Goal: Task Accomplishment & Management: Use online tool/utility

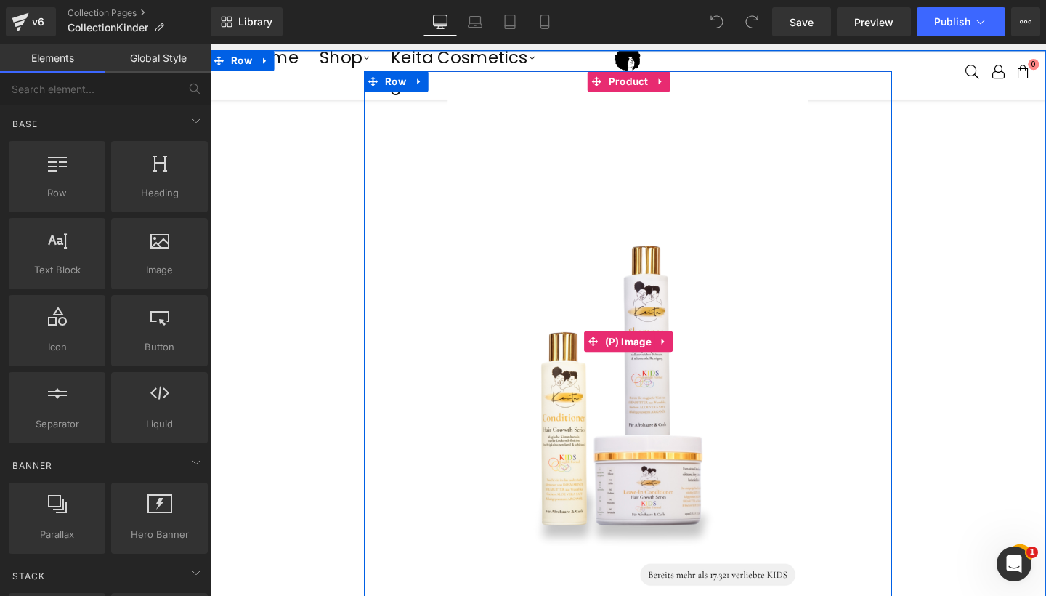
scroll to position [519, 0]
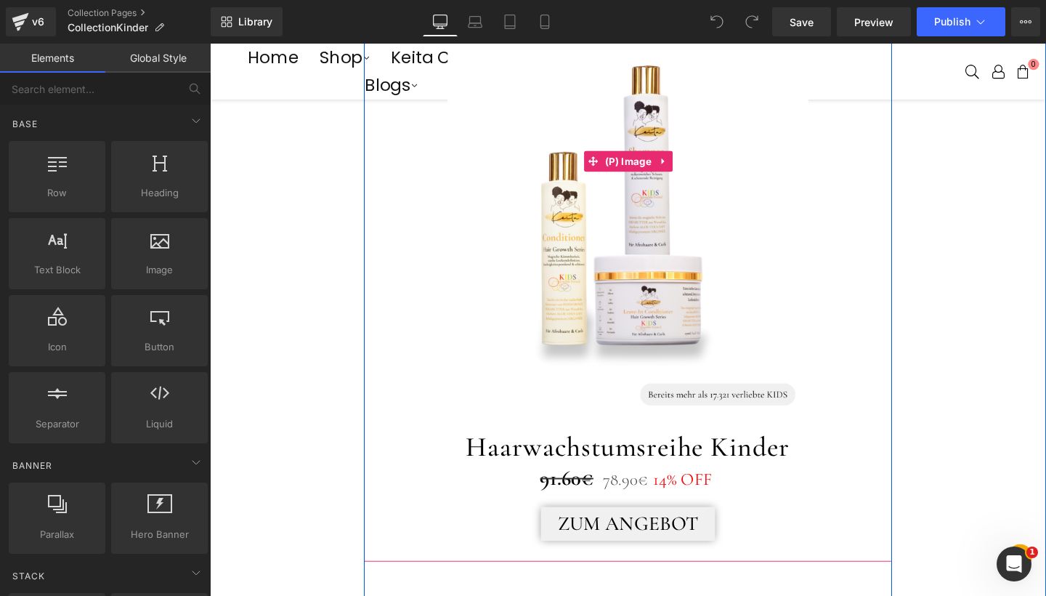
click at [745, 208] on img at bounding box center [649, 167] width 378 height 568
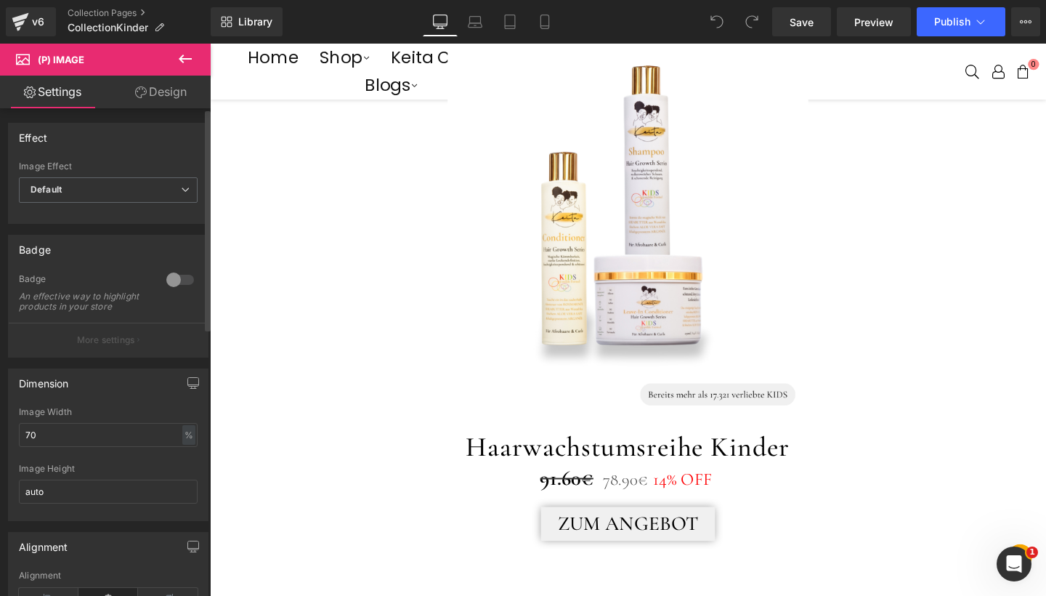
click at [179, 280] on div at bounding box center [180, 279] width 35 height 23
click at [133, 353] on button "More settings" at bounding box center [108, 339] width 199 height 34
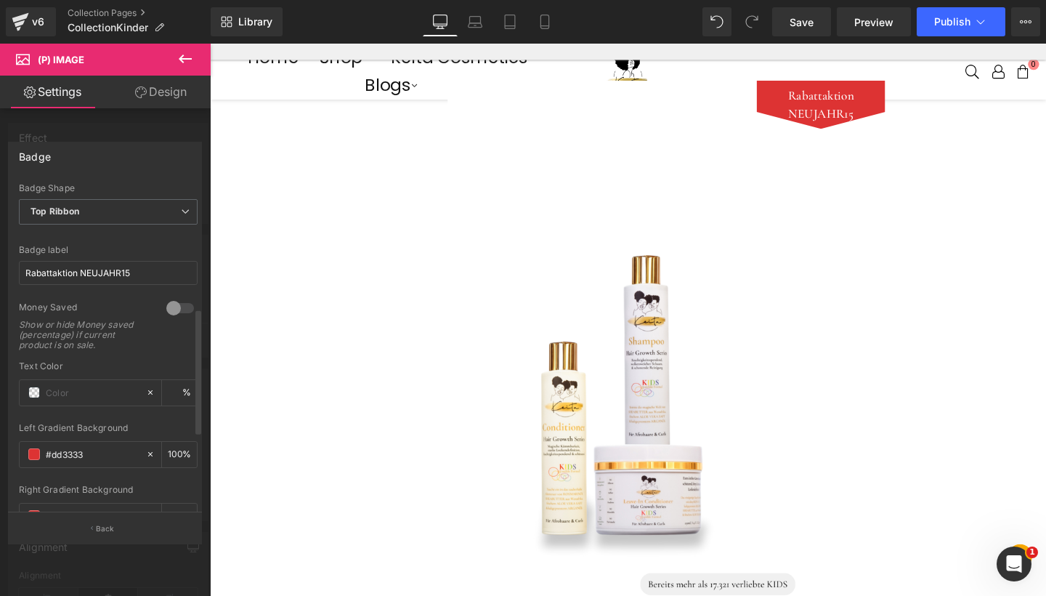
scroll to position [227, 0]
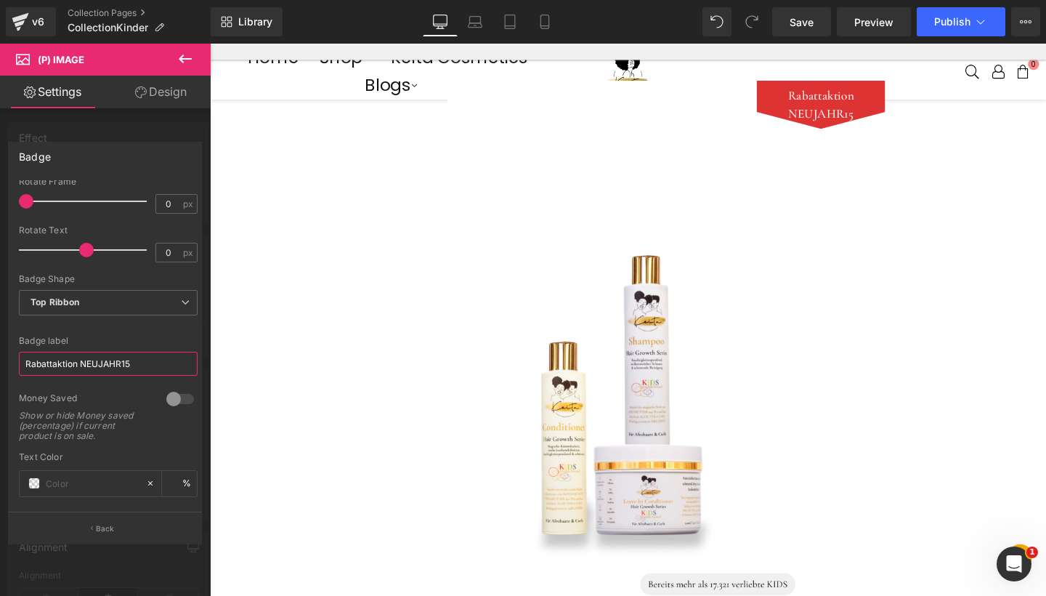
drag, startPoint x: 148, startPoint y: 357, endPoint x: 0, endPoint y: 362, distance: 148.2
click at [0, 362] on div "Badge Text Styles Custom HEADING Heading 1 Heading 2 Heading 3 Heading 4 Headin…" at bounding box center [105, 337] width 211 height 412
type input "Ausverkauft"
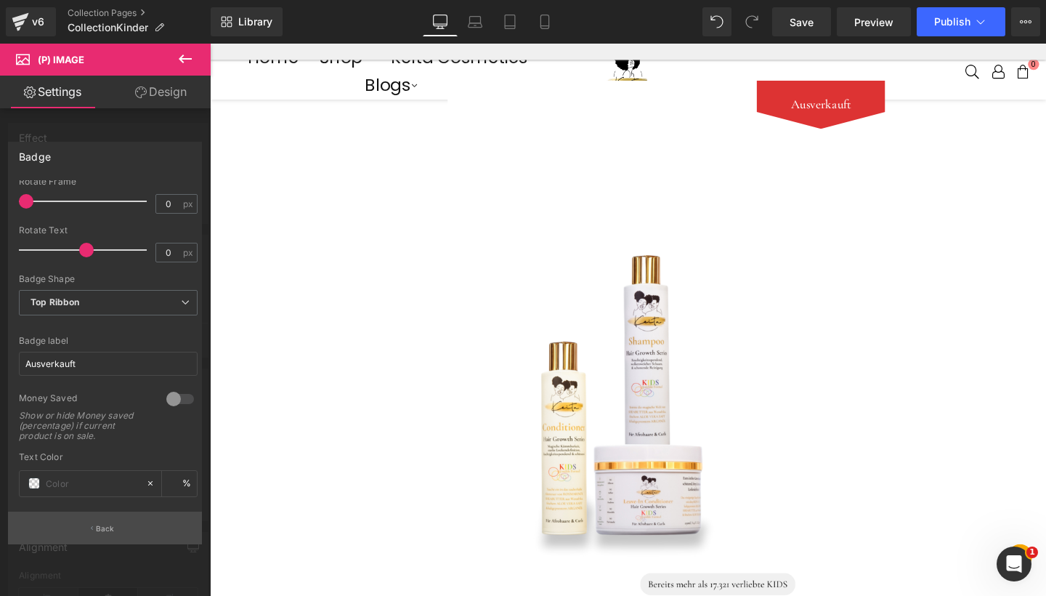
click at [107, 532] on p "Back" at bounding box center [105, 528] width 19 height 11
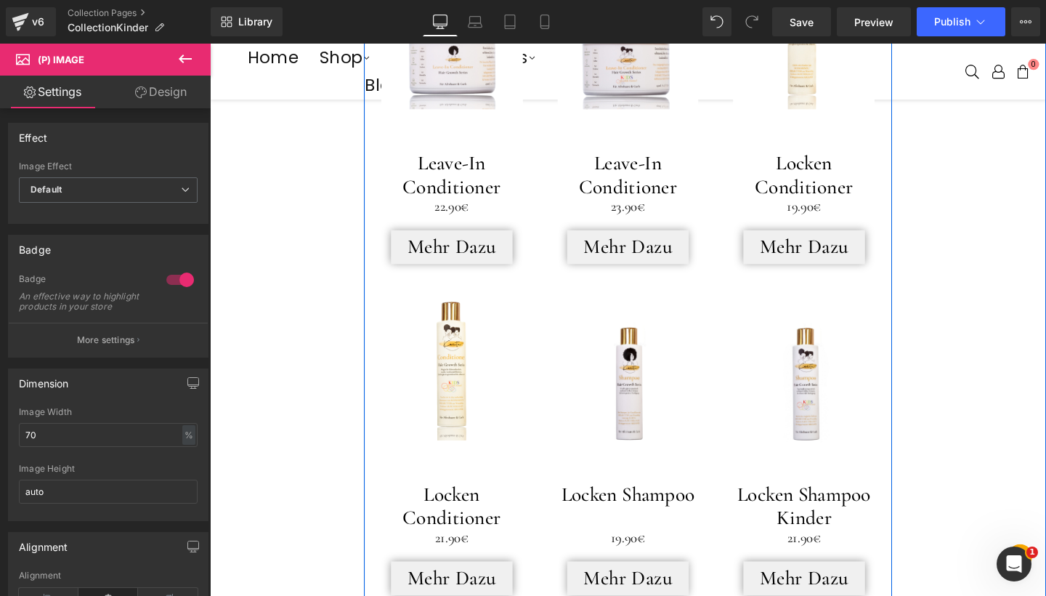
scroll to position [1879, 0]
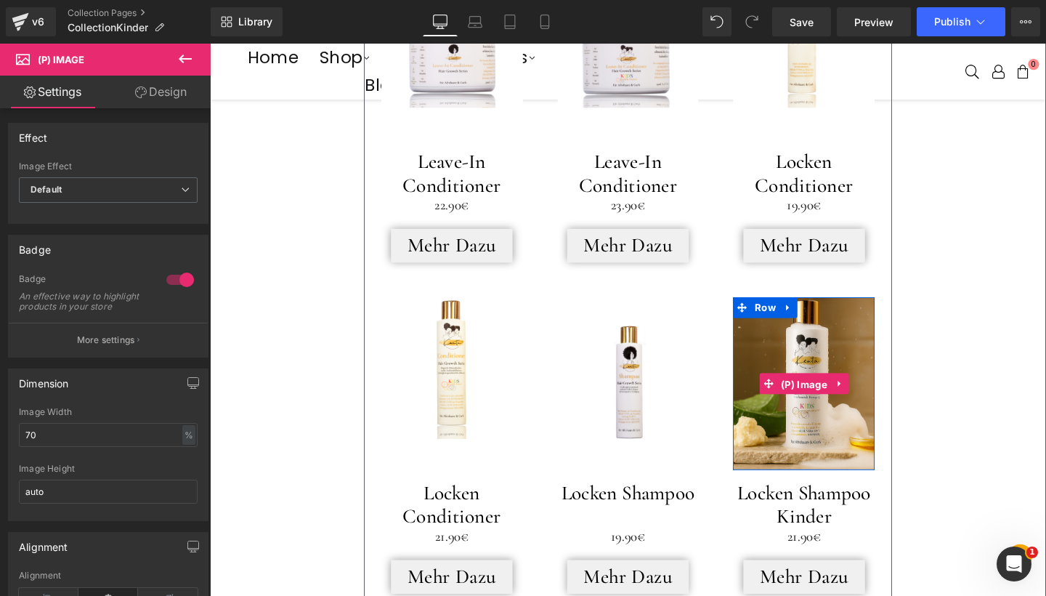
click at [824, 390] on link "(P) Image" at bounding box center [825, 401] width 75 height 22
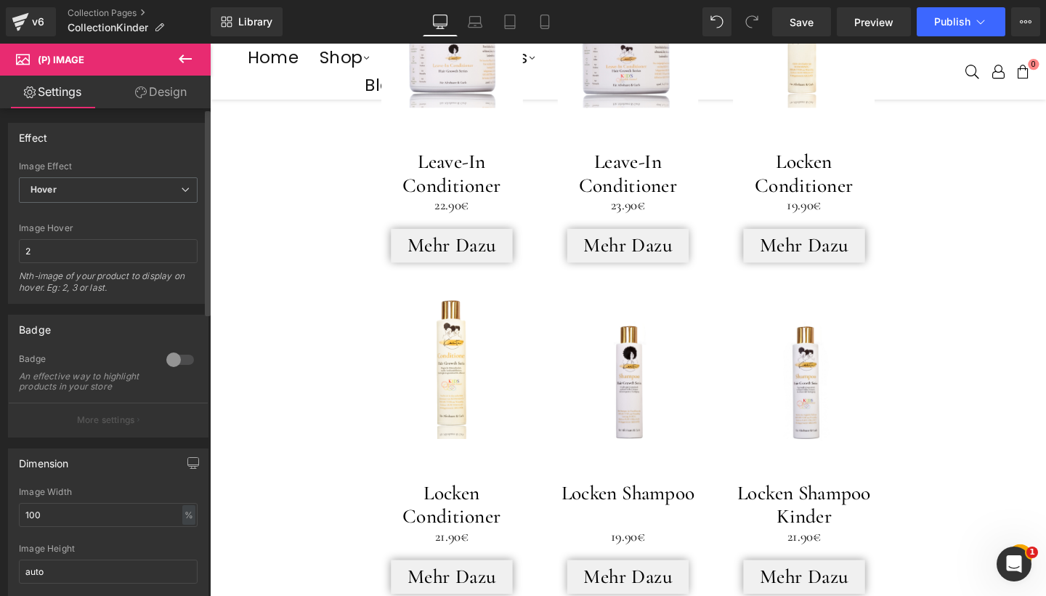
click at [179, 360] on div at bounding box center [180, 359] width 35 height 23
click at [113, 426] on p "More settings" at bounding box center [106, 419] width 58 height 13
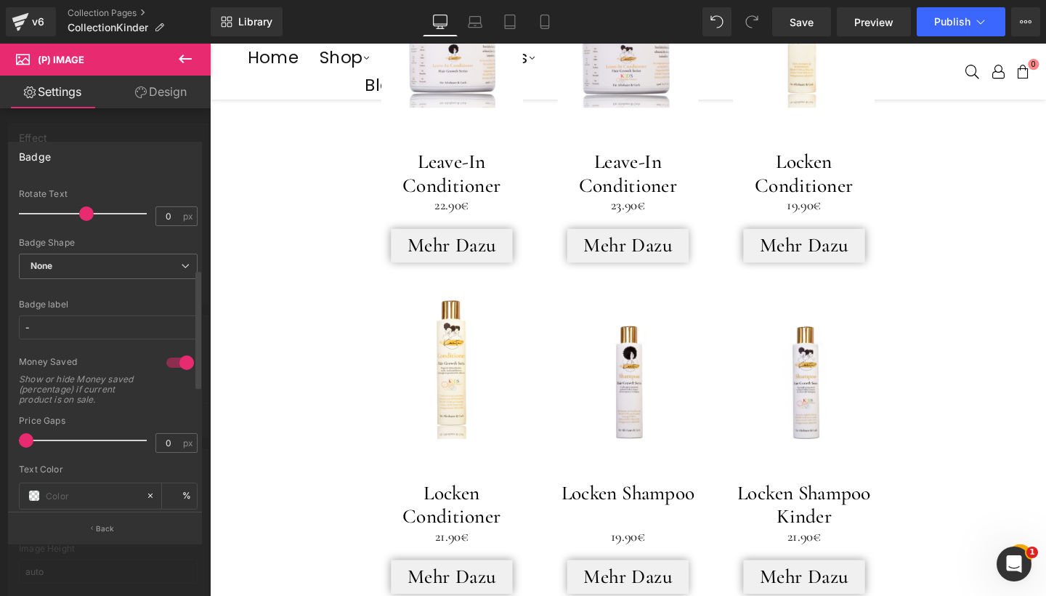
scroll to position [264, 0]
drag, startPoint x: 95, startPoint y: 329, endPoint x: 0, endPoint y: 328, distance: 95.1
click at [0, 328] on div "Badge Text Styles Custom HEADING Heading 1 Heading 2 Heading 3 Heading 4 Headin…" at bounding box center [105, 337] width 211 height 412
type input "Ausverkauft"
click at [80, 293] on div at bounding box center [108, 289] width 179 height 9
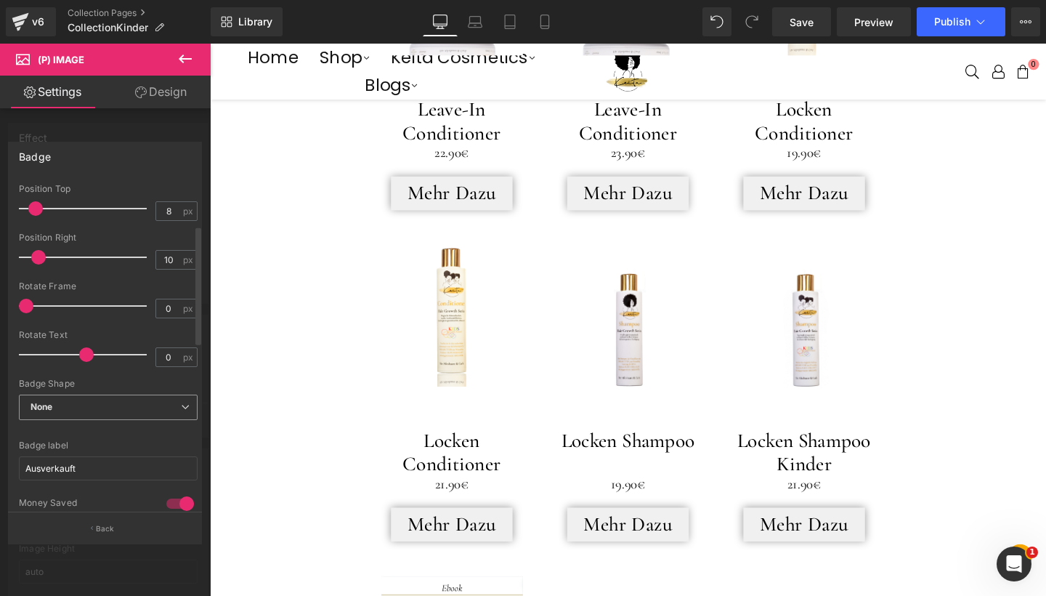
scroll to position [123, 0]
click at [155, 418] on div "None None Top Ribbon Vertical Chevron Pentagon Shield" at bounding box center [108, 410] width 179 height 33
click at [172, 407] on span "None" at bounding box center [108, 406] width 179 height 25
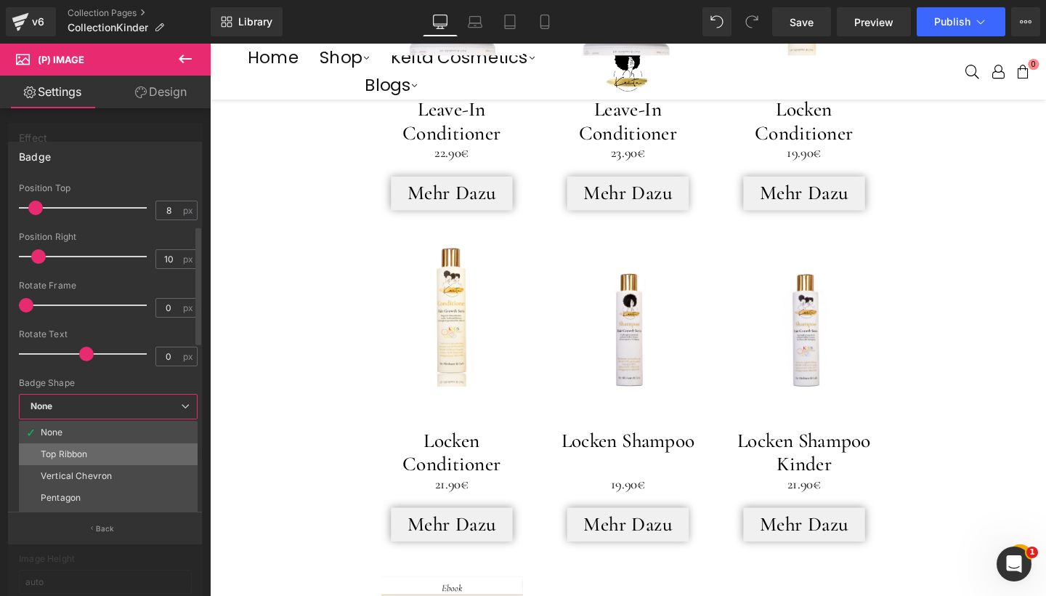
click at [102, 448] on li "Top Ribbon" at bounding box center [108, 454] width 179 height 22
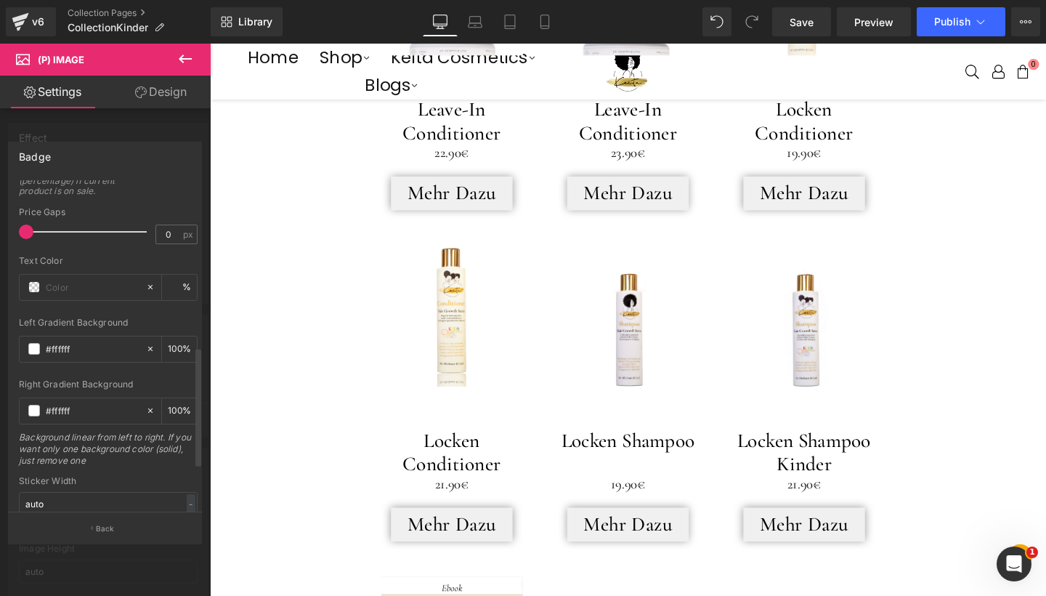
scroll to position [474, 0]
click at [32, 283] on span at bounding box center [34, 285] width 12 height 12
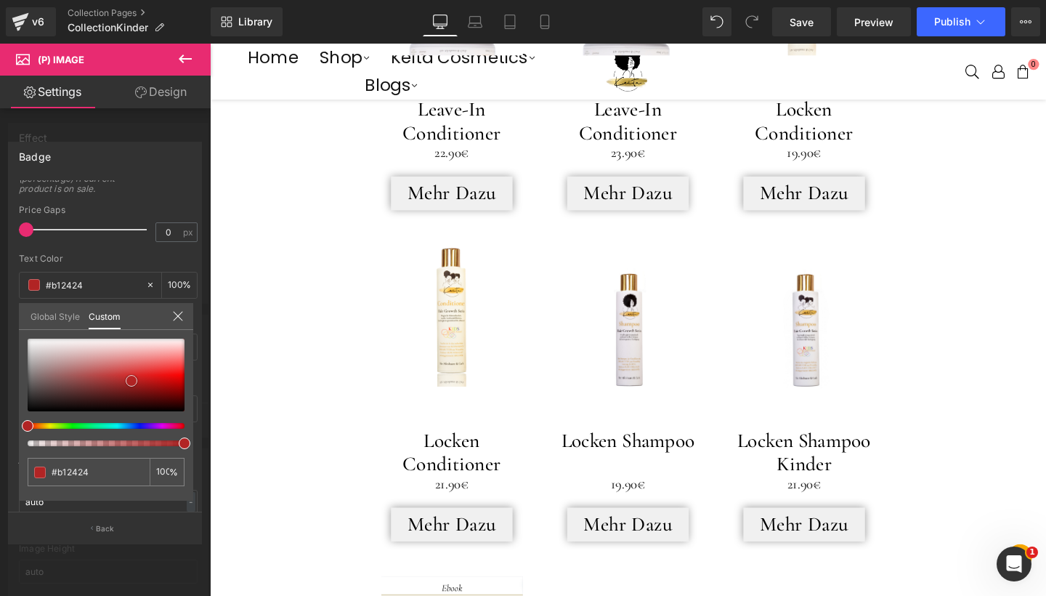
drag, startPoint x: 131, startPoint y: 381, endPoint x: 163, endPoint y: 380, distance: 31.2
click at [163, 380] on div at bounding box center [106, 374] width 157 height 73
drag, startPoint x: 163, startPoint y: 380, endPoint x: 0, endPoint y: 330, distance: 170.0
click at [0, 330] on div "Badge Text Styles Custom HEADING Heading 1 Heading 2 Heading 3 Heading 4 Headin…" at bounding box center [105, 337] width 211 height 412
click at [174, 315] on icon at bounding box center [178, 316] width 12 height 12
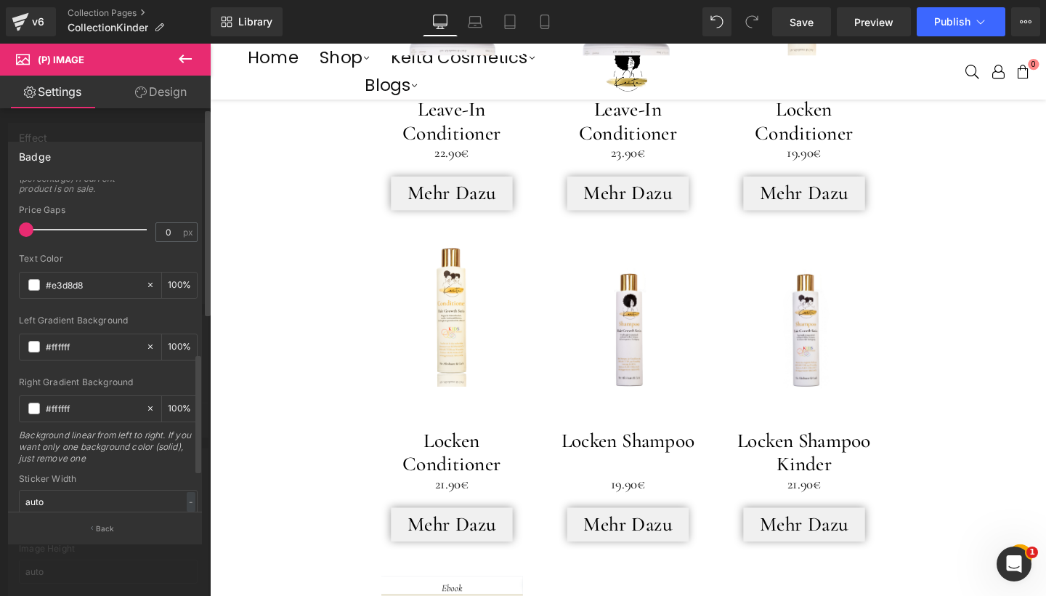
click at [147, 256] on div "Text Color" at bounding box center [108, 258] width 179 height 10
click at [102, 527] on p "Back" at bounding box center [105, 528] width 19 height 11
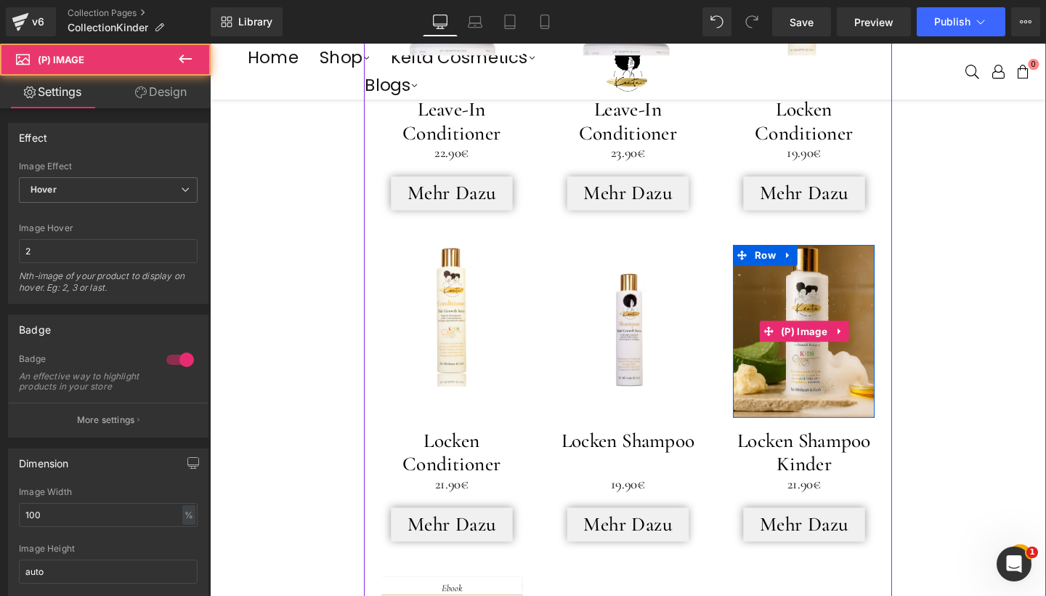
click at [850, 363] on img at bounding box center [834, 348] width 149 height 186
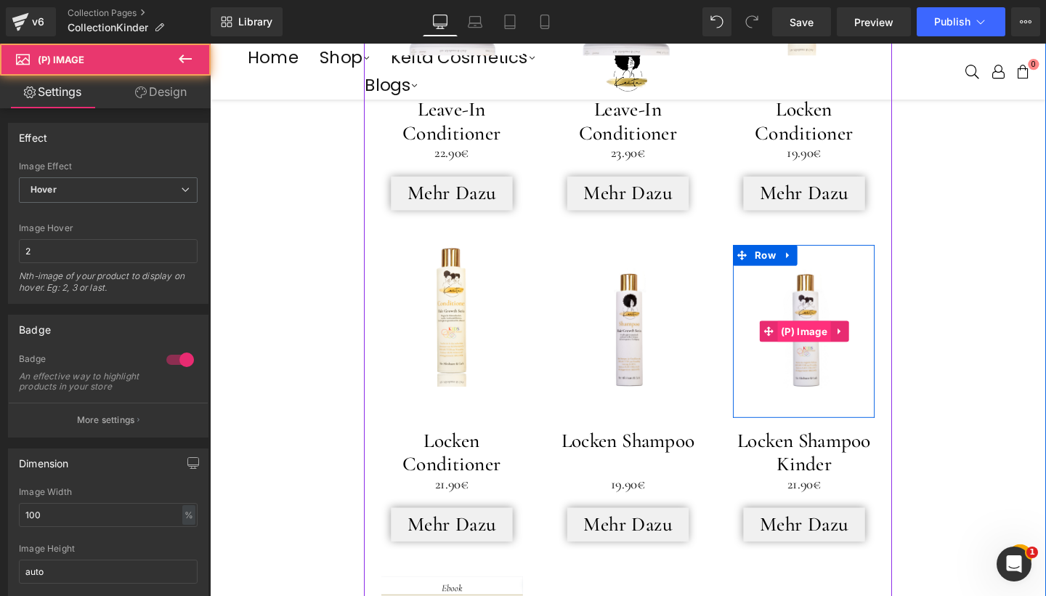
click at [834, 341] on span "(P) Image" at bounding box center [835, 346] width 56 height 22
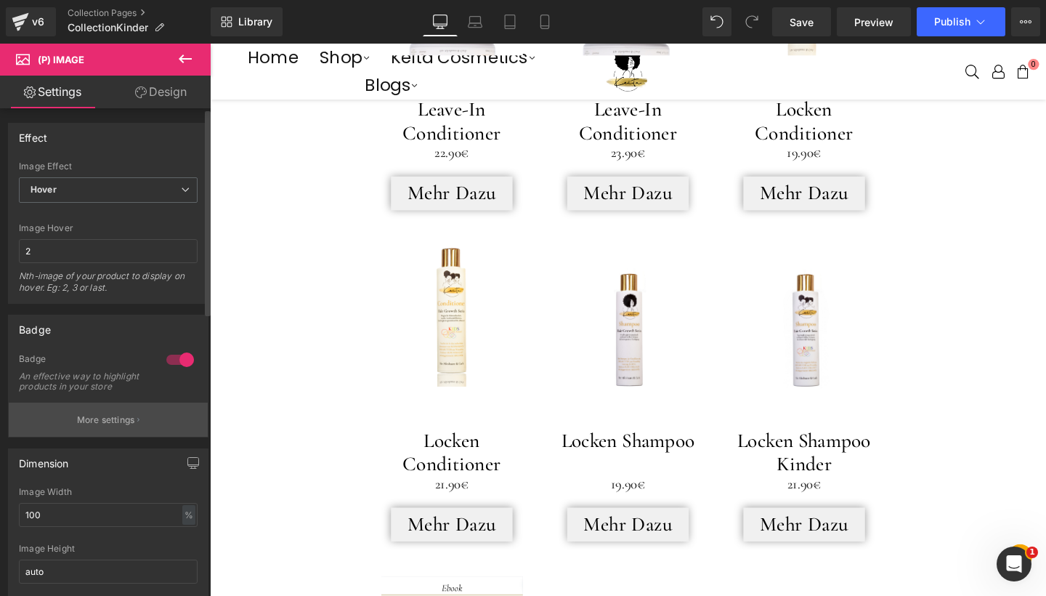
click at [114, 426] on p "More settings" at bounding box center [106, 419] width 58 height 13
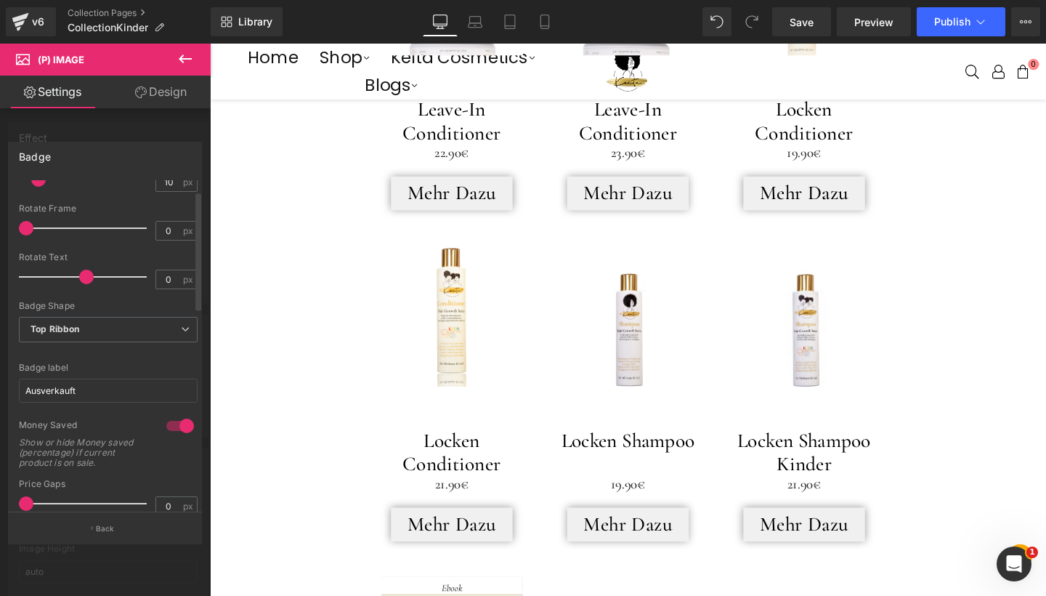
scroll to position [301, 0]
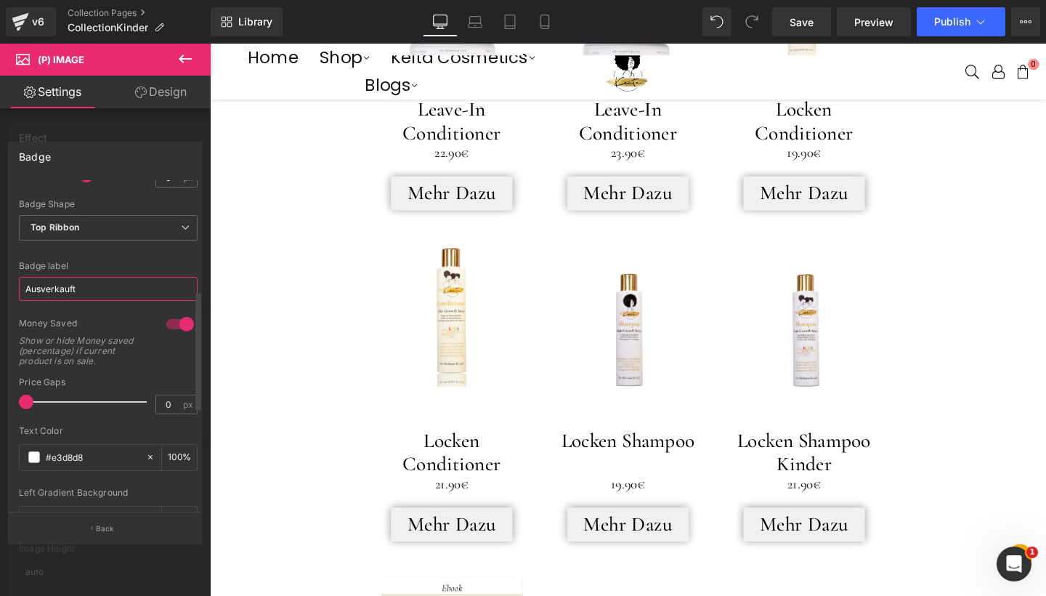
click at [116, 286] on input "Ausverkauft" at bounding box center [108, 289] width 179 height 24
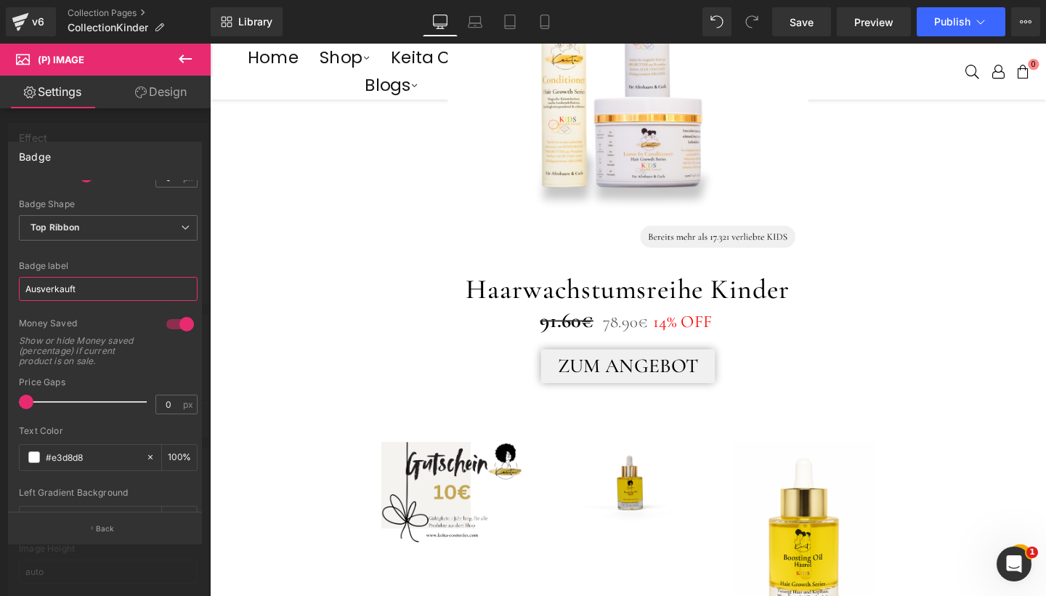
scroll to position [567, 0]
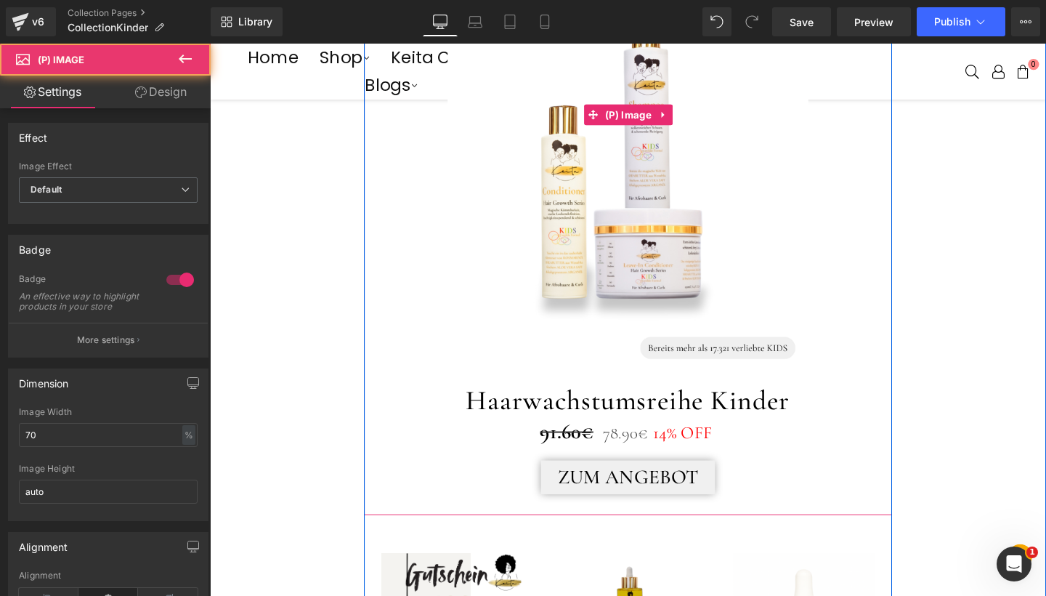
click at [615, 163] on img at bounding box center [649, 118] width 378 height 568
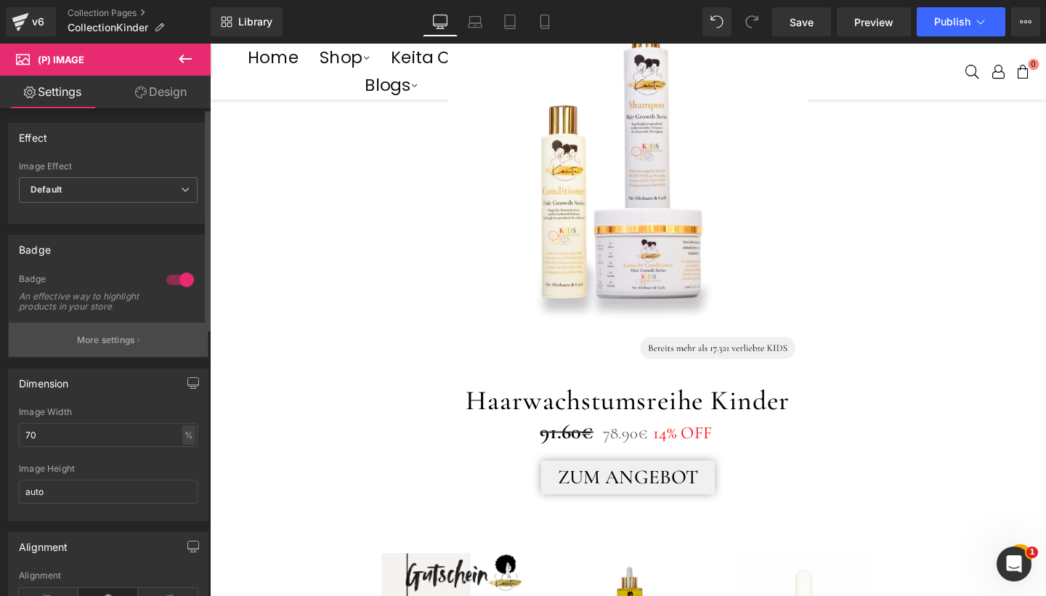
click at [105, 346] on p "More settings" at bounding box center [106, 339] width 58 height 13
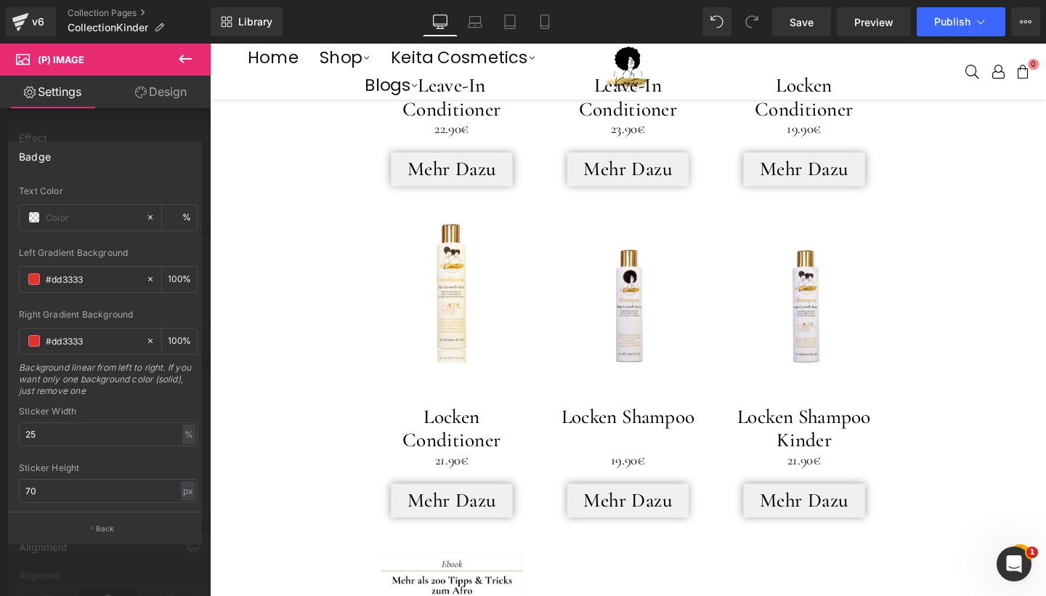
scroll to position [1963, 0]
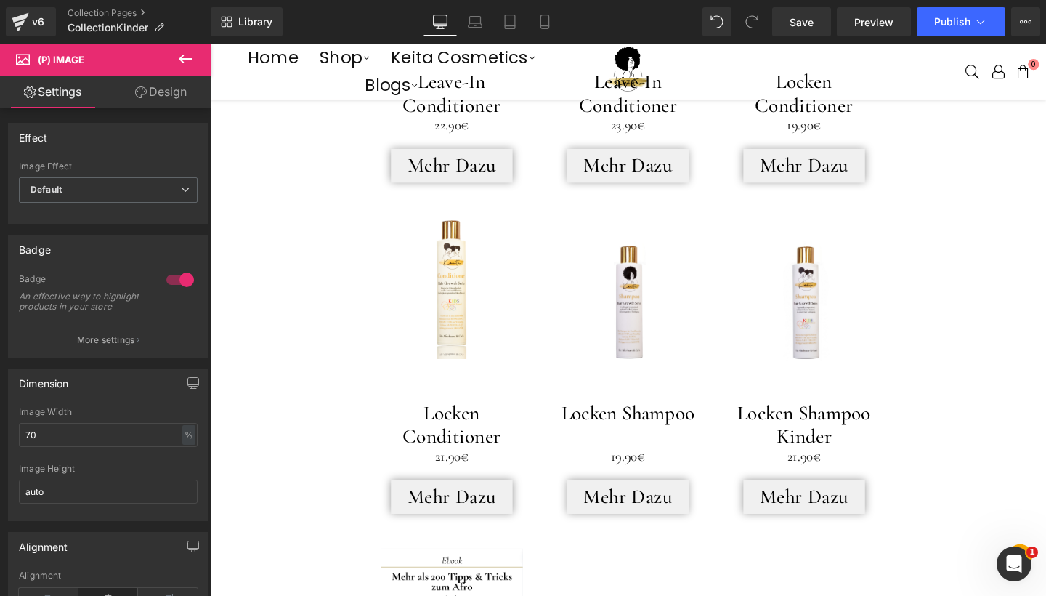
click at [922, 370] on body "Kostenloser Versand (DE) Home Shop Ganzes Sortiment Pflege für Kinder Pflege fü…" at bounding box center [649, 158] width 879 height 4156
click at [833, 320] on span "(P) Image" at bounding box center [834, 316] width 44 height 17
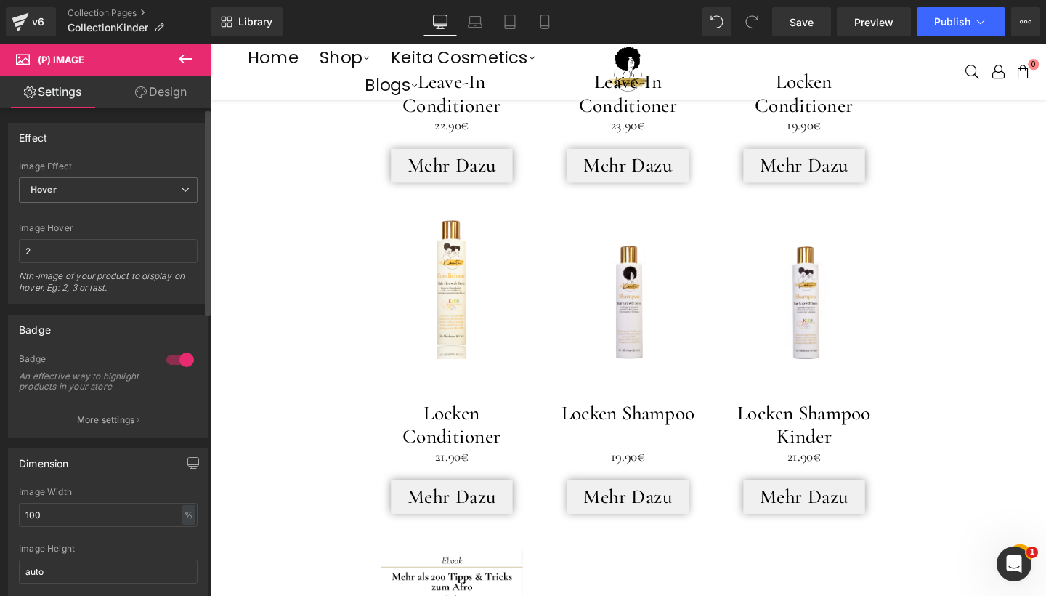
click at [134, 437] on div "Badge 1 Badge An effective way to highlight products in your store More settings" at bounding box center [108, 375] width 200 height 123
click at [139, 434] on button "More settings" at bounding box center [108, 419] width 199 height 34
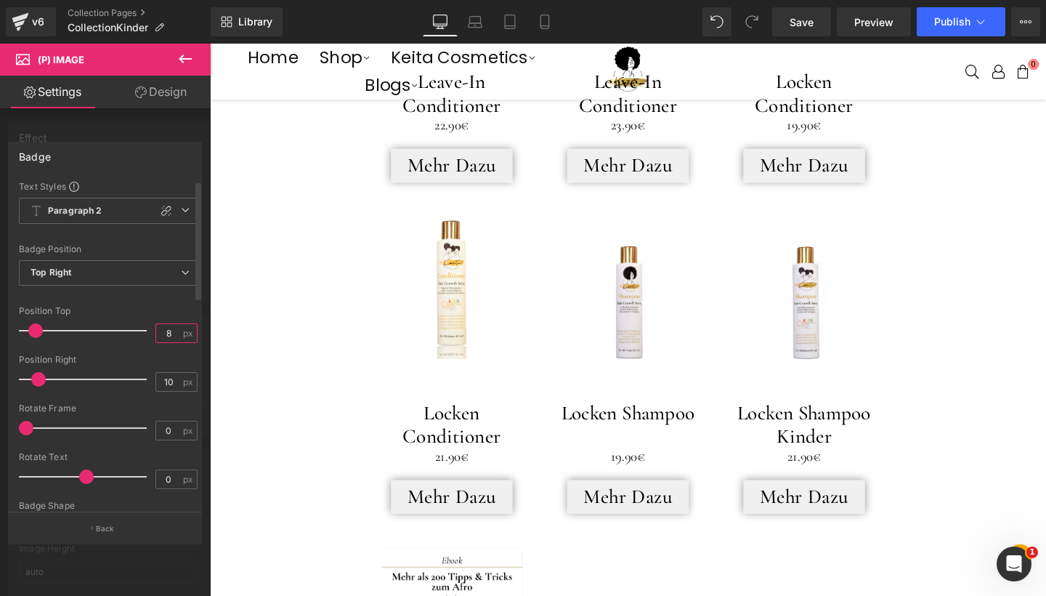
click at [169, 328] on input "8" at bounding box center [168, 333] width 25 height 18
type input "0"
click at [171, 385] on input "10" at bounding box center [168, 382] width 25 height 18
type input "1"
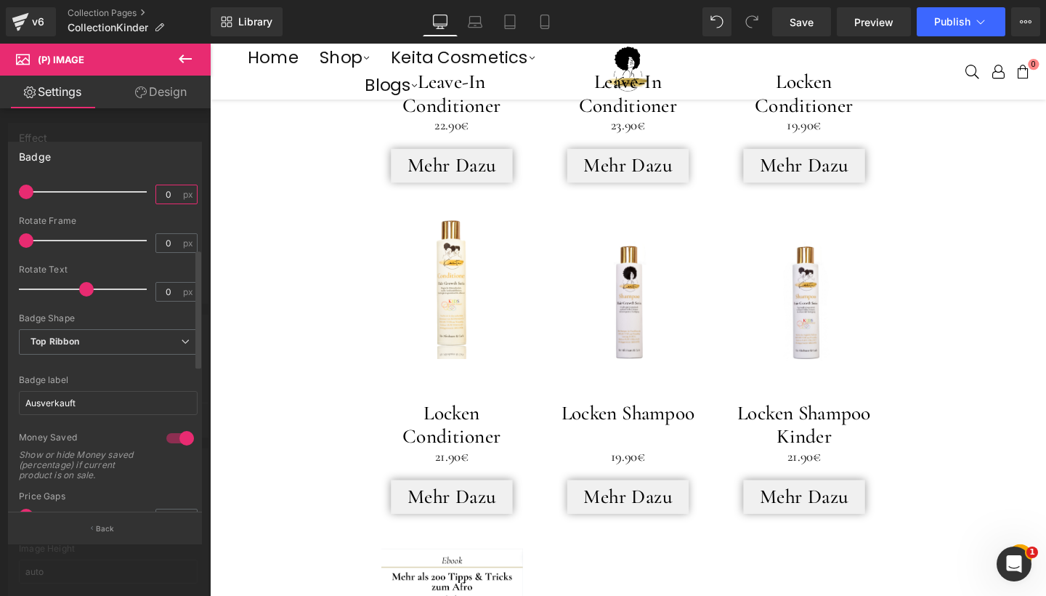
scroll to position [269, 0]
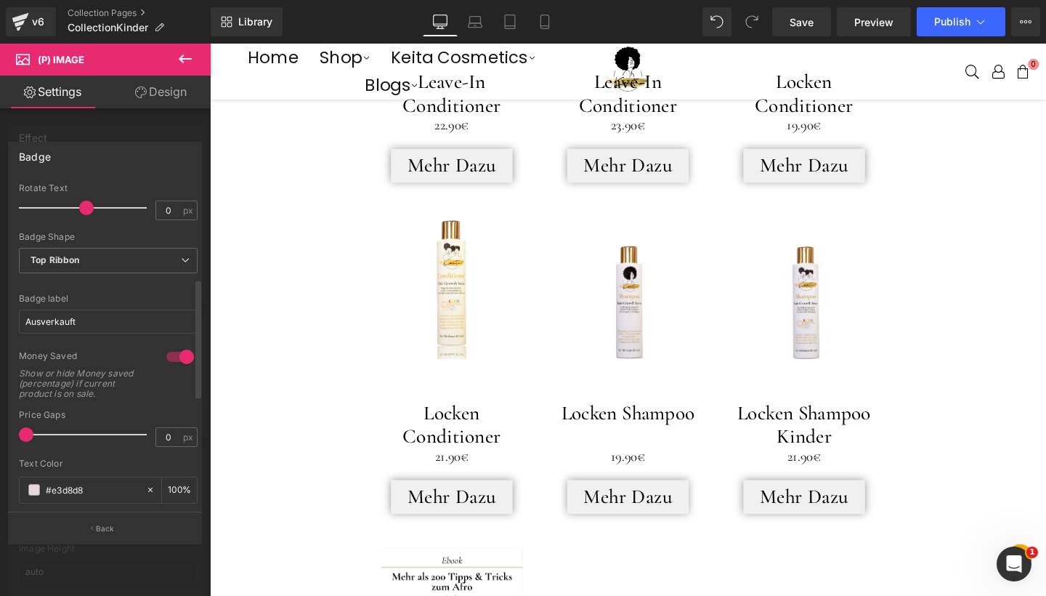
type input "0"
click at [172, 349] on div at bounding box center [180, 356] width 35 height 23
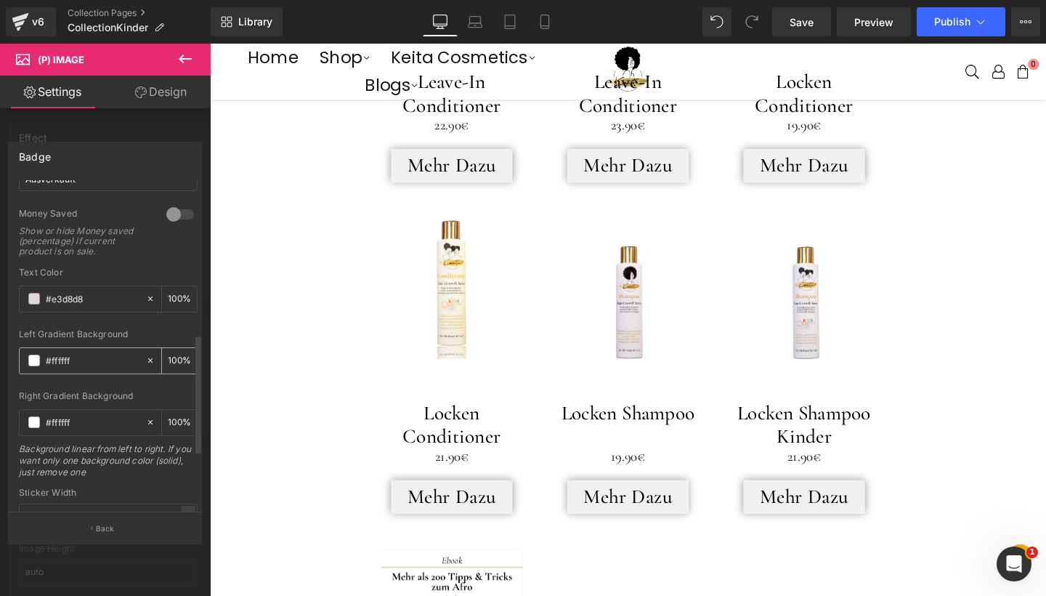
scroll to position [421, 0]
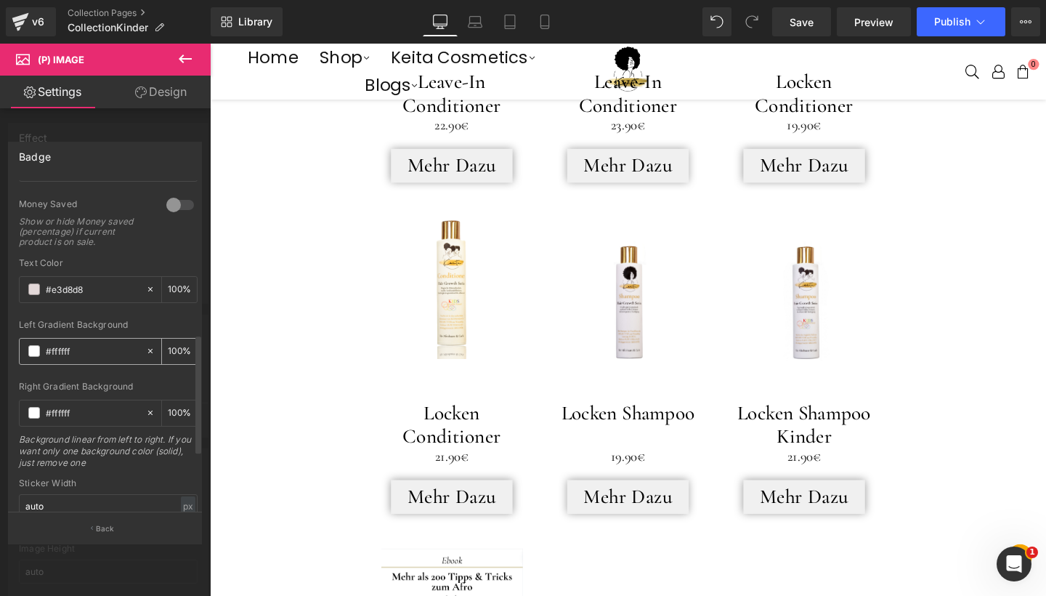
click at [37, 350] on span at bounding box center [34, 351] width 12 height 12
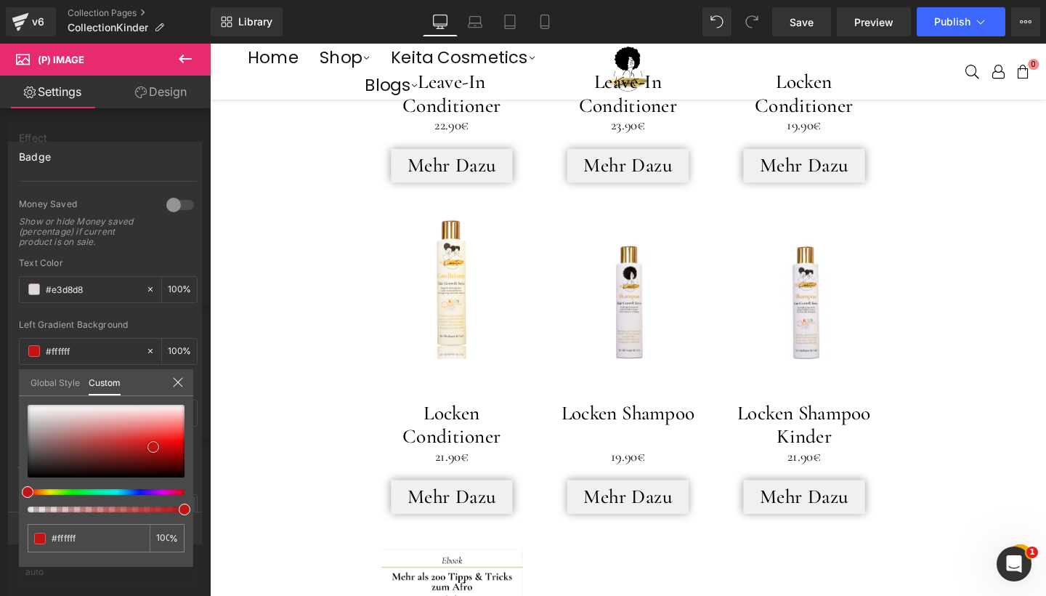
click at [153, 447] on div at bounding box center [106, 441] width 157 height 73
drag, startPoint x: 158, startPoint y: 312, endPoint x: 75, endPoint y: 352, distance: 91.9
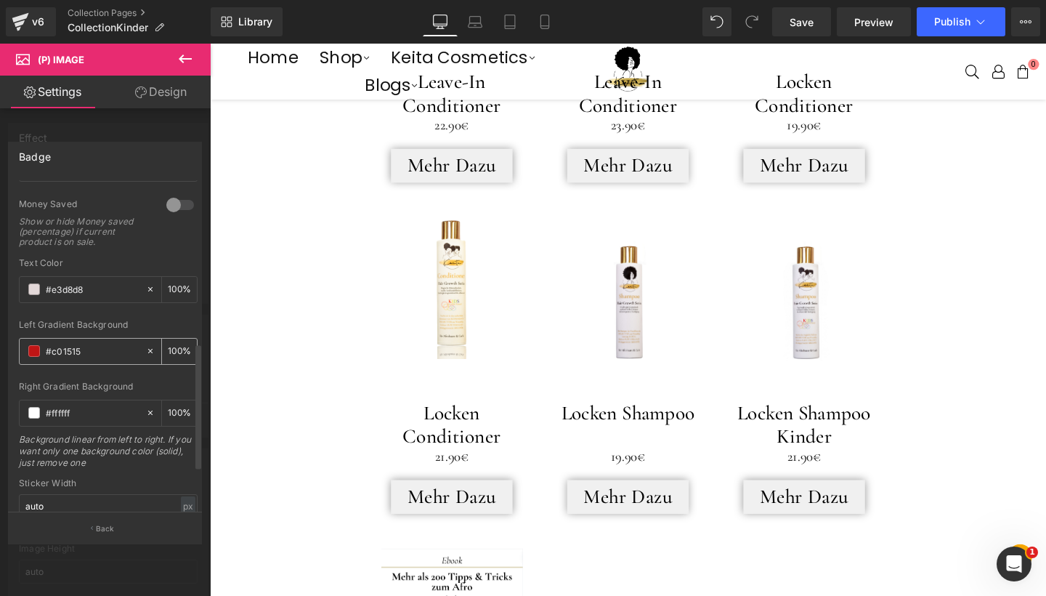
drag, startPoint x: 84, startPoint y: 350, endPoint x: 34, endPoint y: 350, distance: 50.1
click at [34, 350] on div "#ffffff" at bounding box center [83, 350] width 126 height 25
type input "#c01515"
drag, startPoint x: 88, startPoint y: 418, endPoint x: 0, endPoint y: 409, distance: 88.4
click at [0, 409] on div "Badge Text Styles Custom HEADING Heading 1 Heading 2 Heading 3 Heading 4 Headin…" at bounding box center [105, 337] width 211 height 412
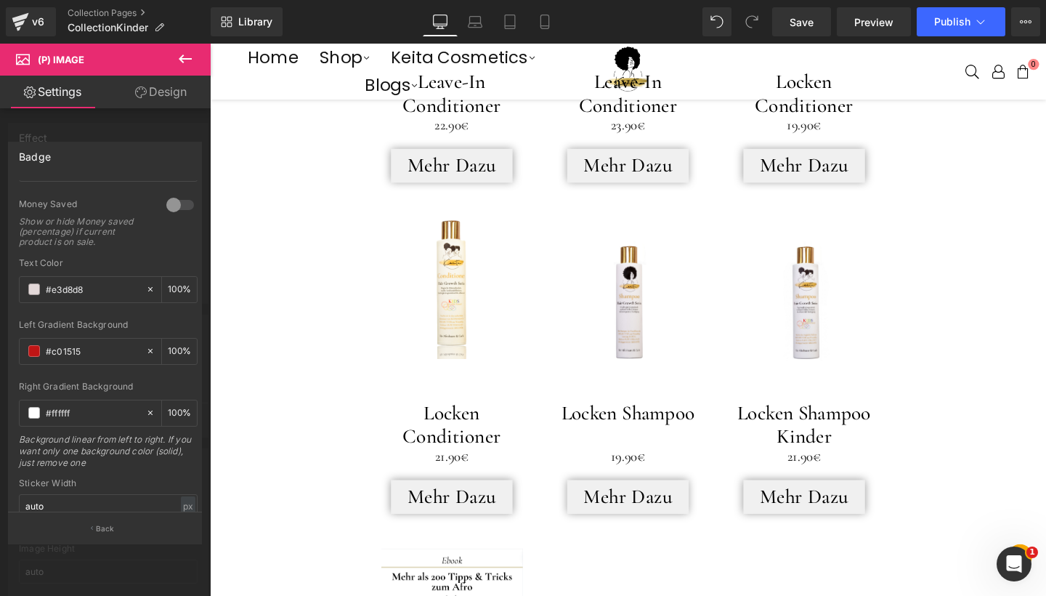
paste input "c01515"
type input "#c01515"
click at [129, 256] on div "Money Saved Show or hide Money saved (percentage) if current product is on sale." at bounding box center [108, 228] width 179 height 60
click at [132, 521] on button "Back" at bounding box center [105, 527] width 194 height 33
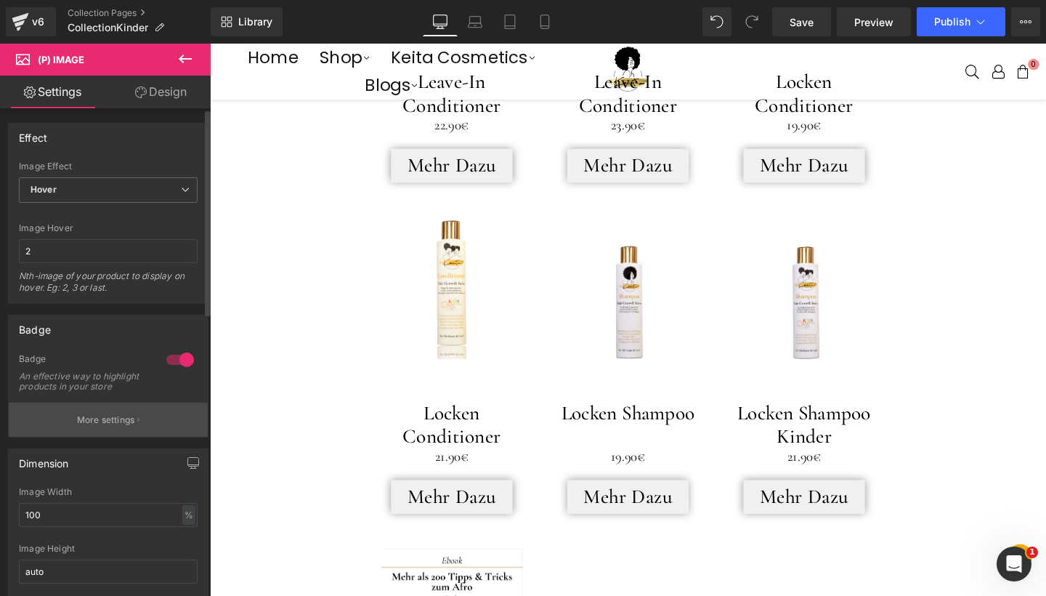
click at [117, 426] on p "More settings" at bounding box center [106, 419] width 58 height 13
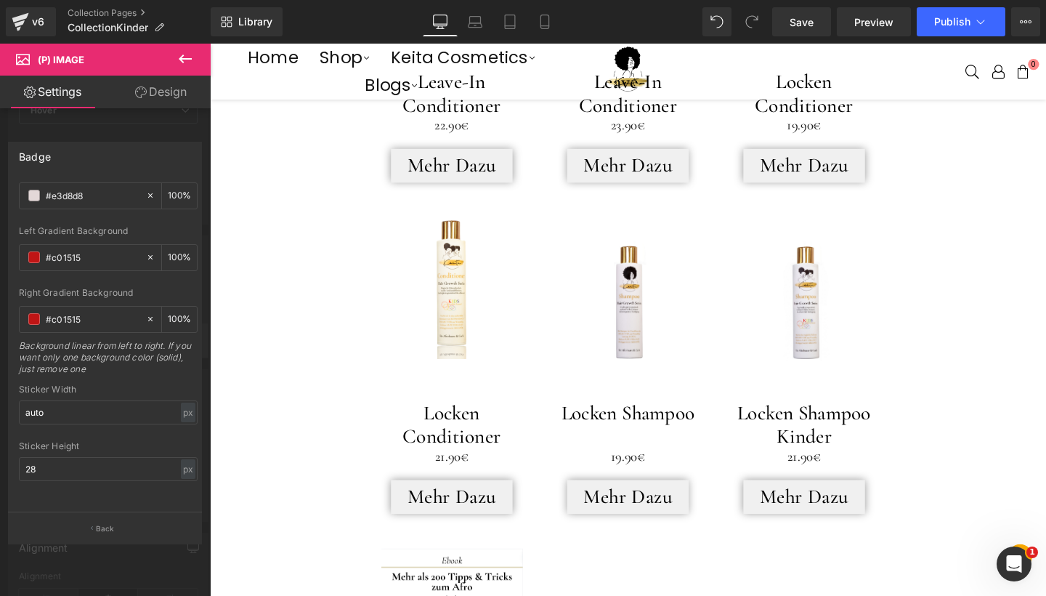
scroll to position [86, 0]
click at [180, 55] on icon at bounding box center [184, 58] width 17 height 17
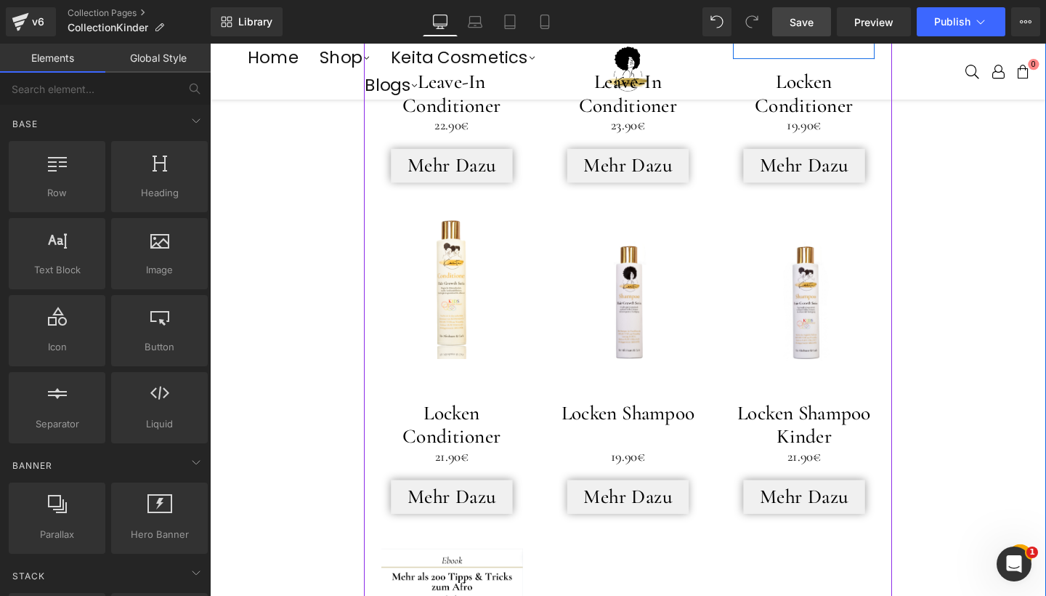
click at [811, 31] on link "Save" at bounding box center [801, 21] width 59 height 29
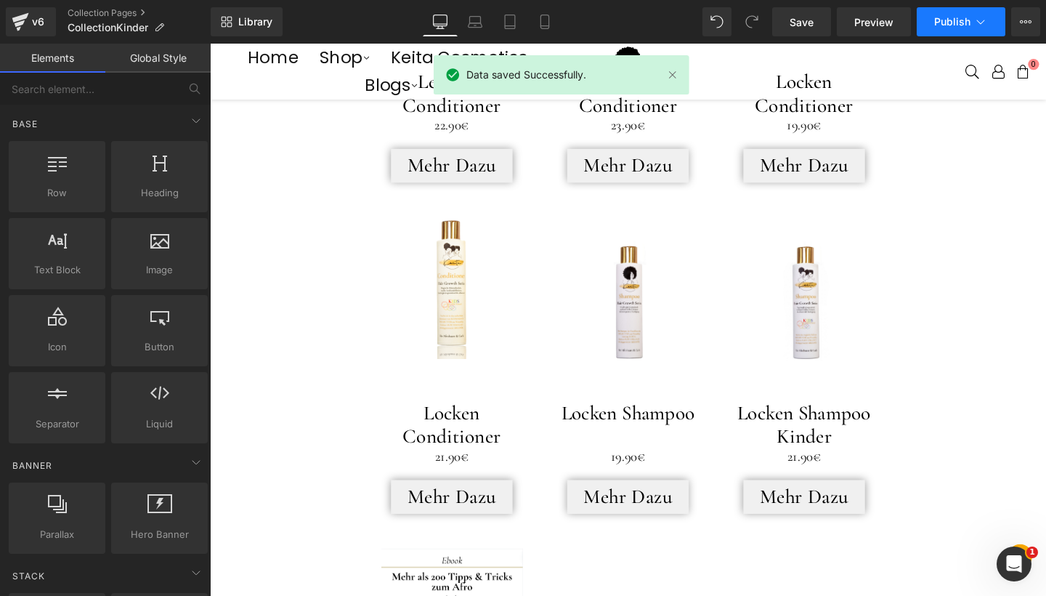
click at [951, 26] on span "Publish" at bounding box center [952, 22] width 36 height 12
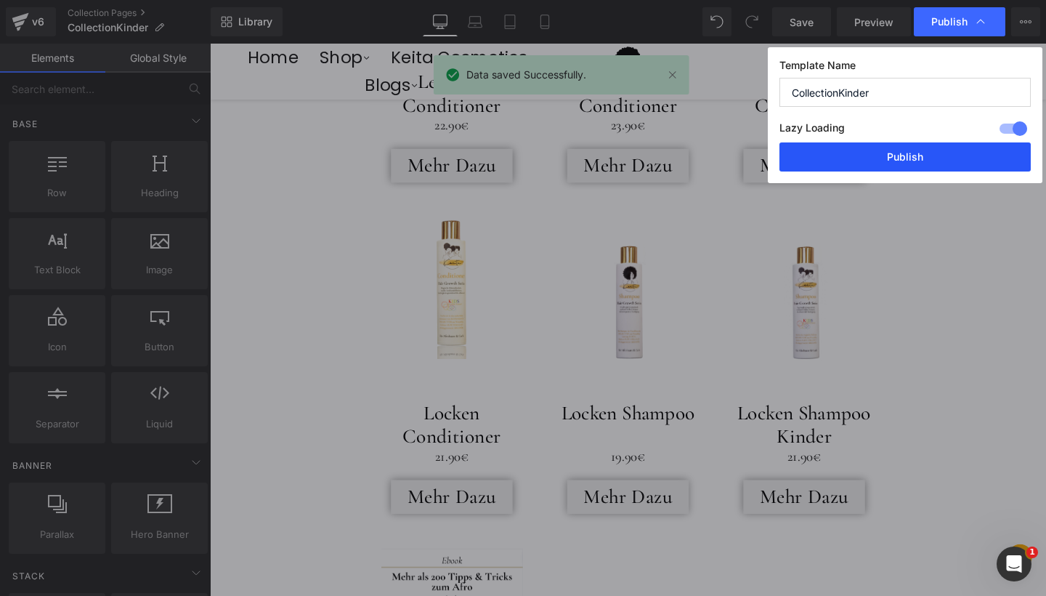
click at [922, 158] on button "Publish" at bounding box center [904, 156] width 251 height 29
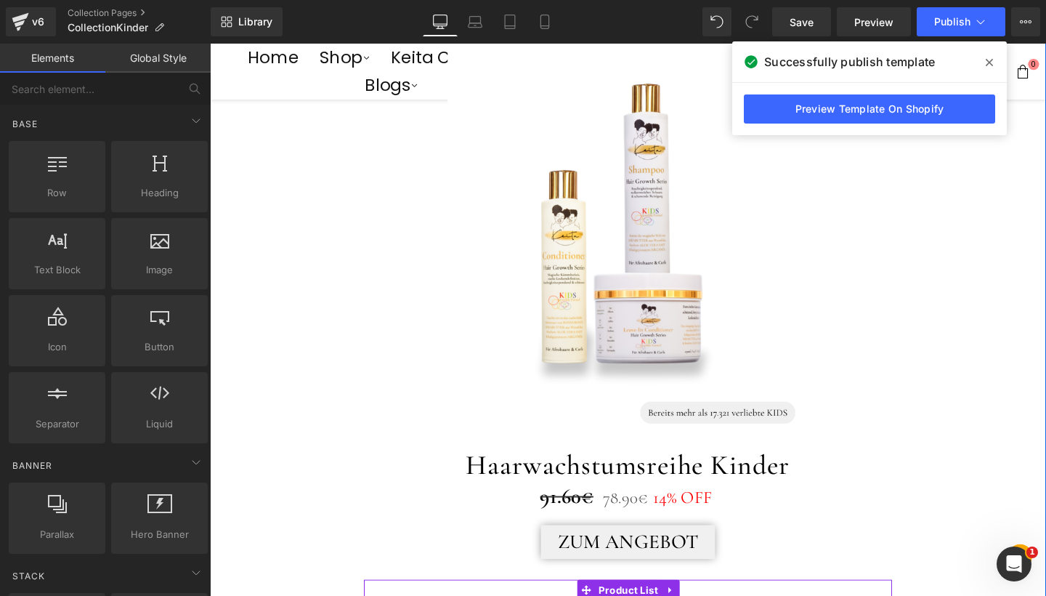
scroll to position [221, 0]
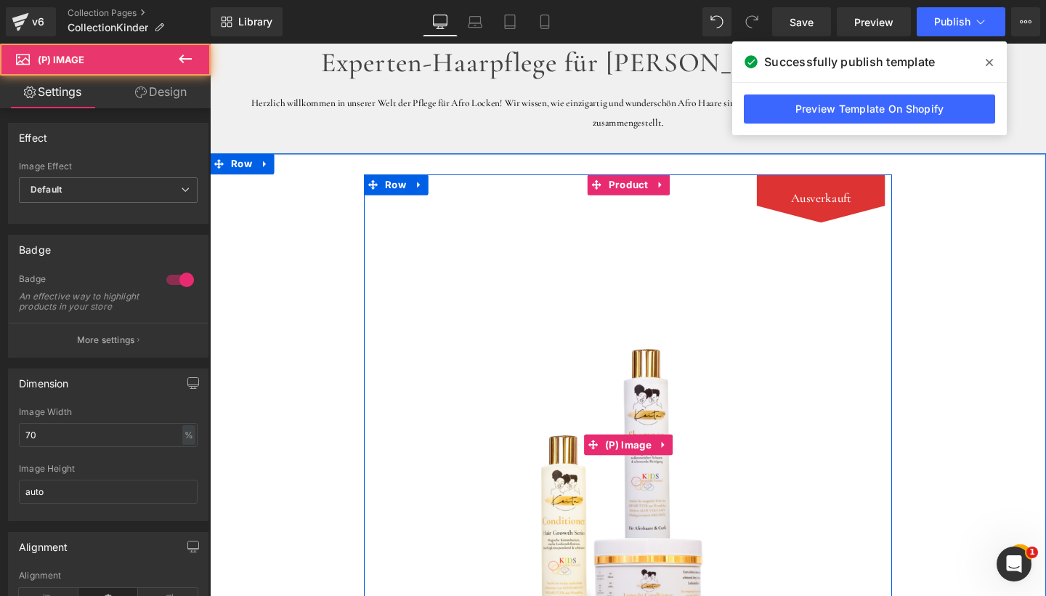
click at [644, 427] on img at bounding box center [649, 465] width 378 height 568
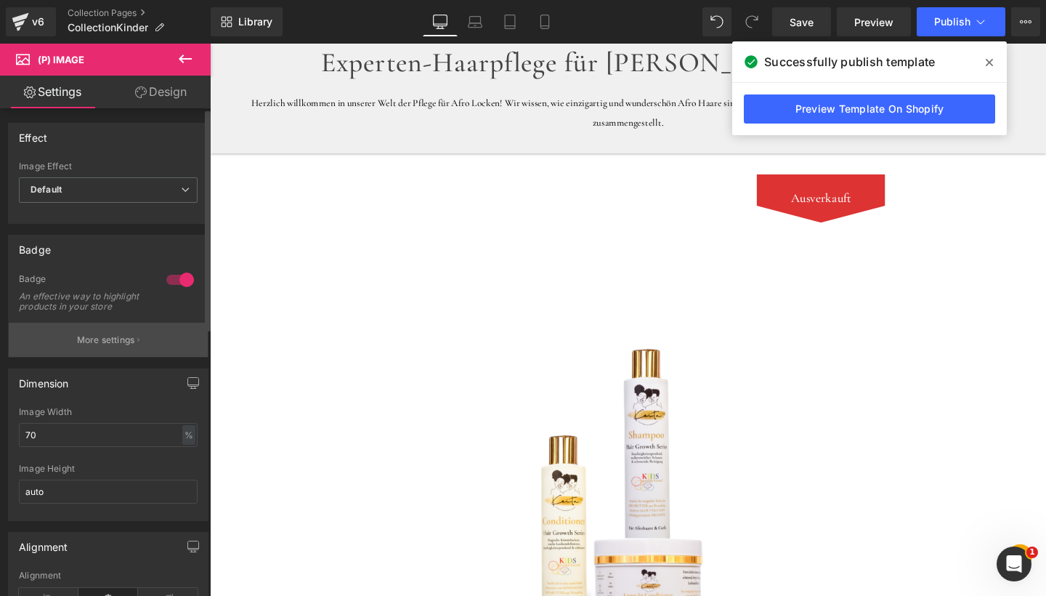
click at [122, 357] on button "More settings" at bounding box center [108, 339] width 199 height 34
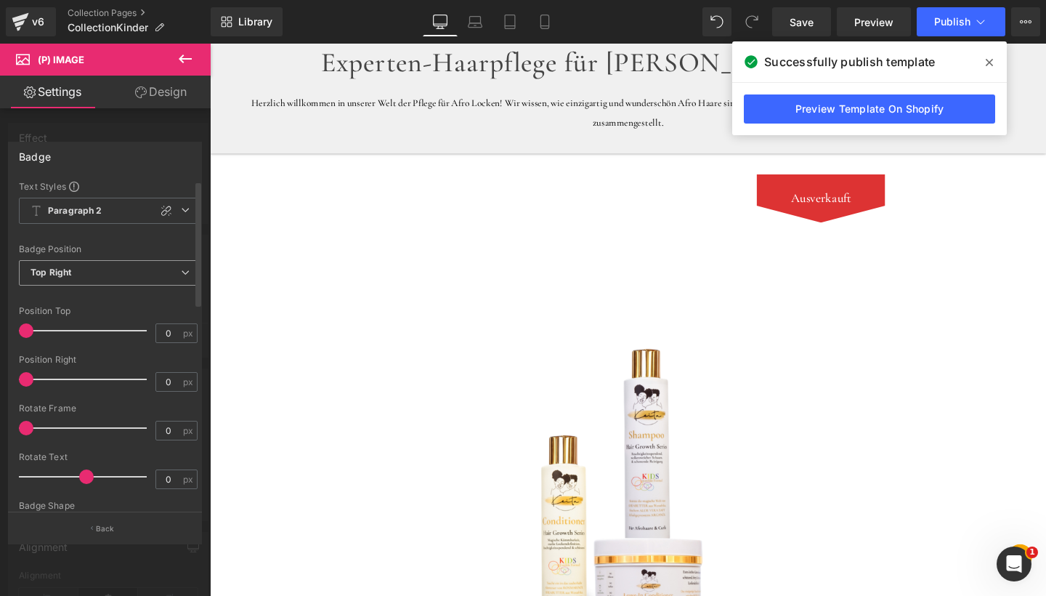
click at [150, 267] on span "Top Right" at bounding box center [108, 272] width 179 height 25
click at [131, 241] on div "Text Styles Custom HEADING Heading 1 Heading 2 Heading 3 Heading 4 Heading 5 He…" at bounding box center [108, 346] width 199 height 332
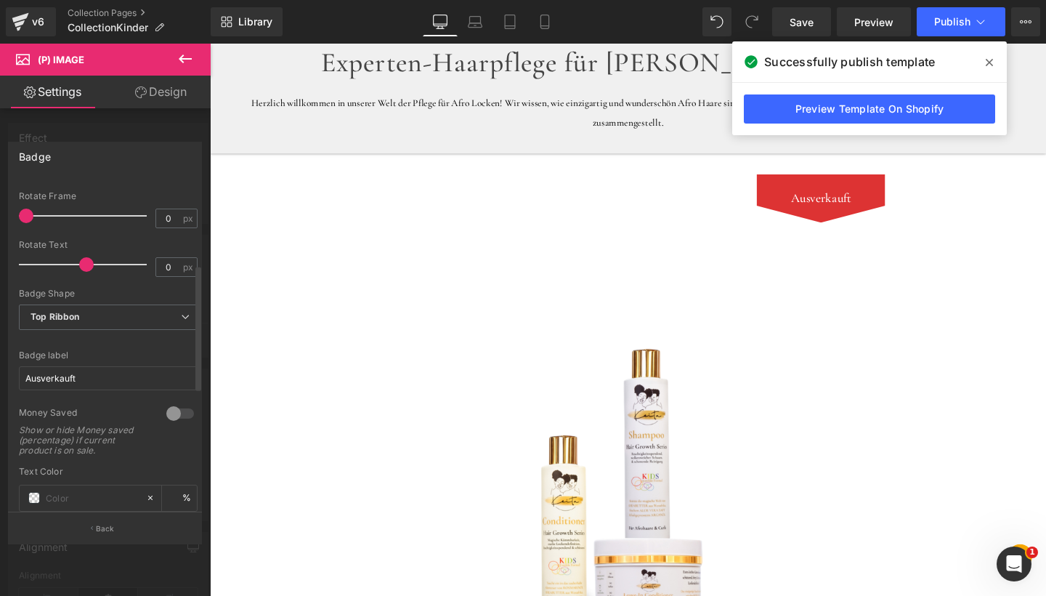
scroll to position [218, 0]
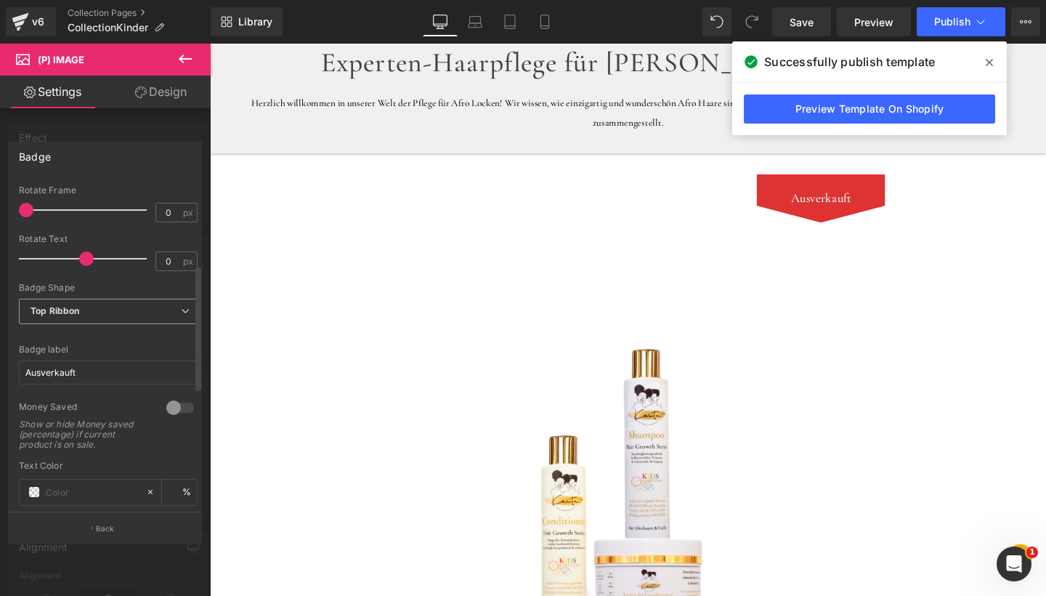
click at [130, 314] on span "Top Ribbon" at bounding box center [108, 311] width 179 height 25
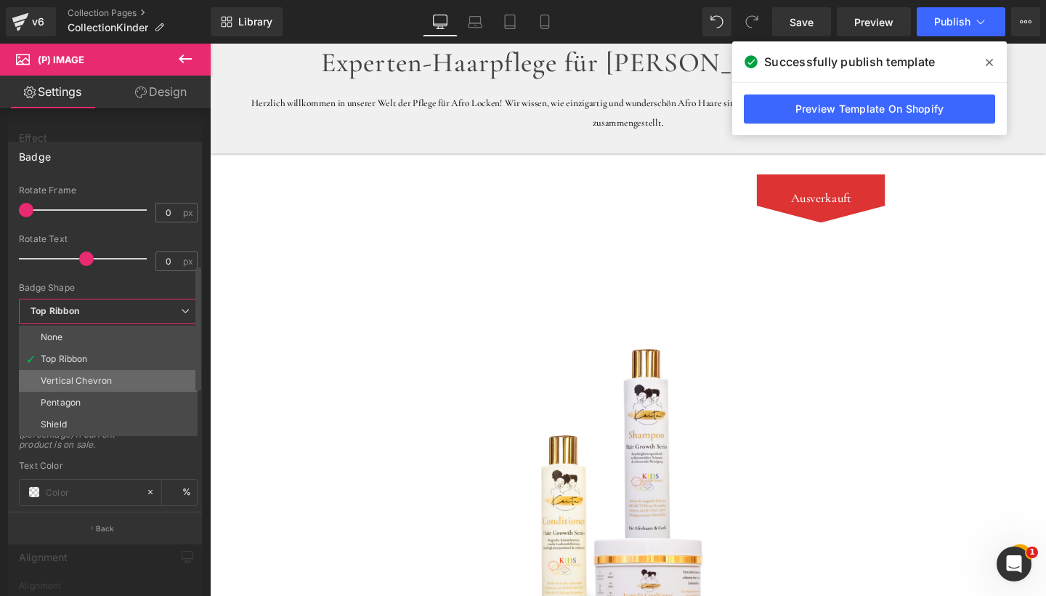
click at [102, 381] on div "Vertical Chevron" at bounding box center [76, 380] width 71 height 10
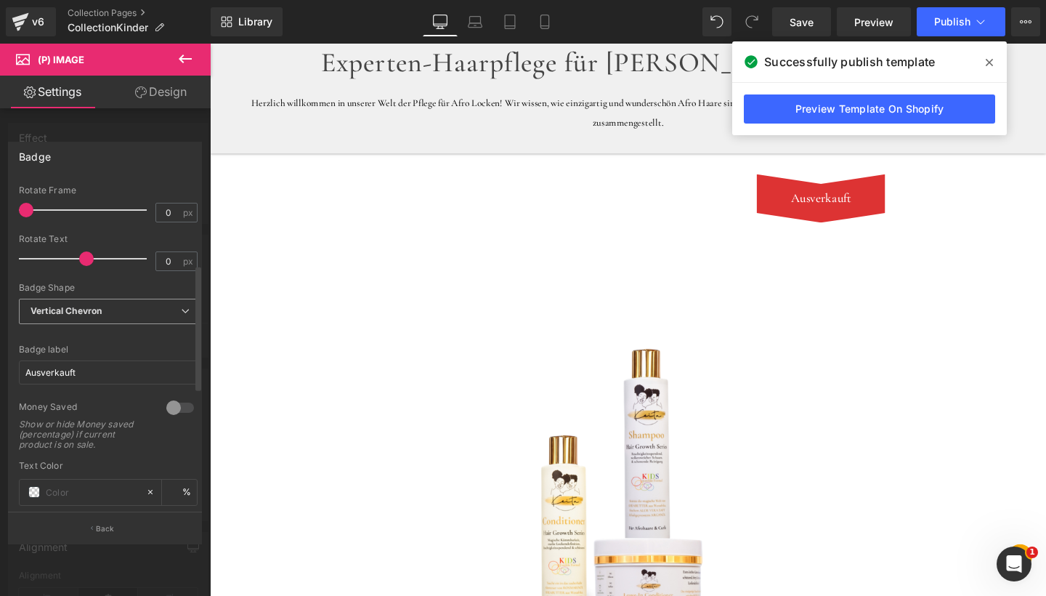
click at [154, 312] on span "Vertical Chevron" at bounding box center [108, 311] width 179 height 25
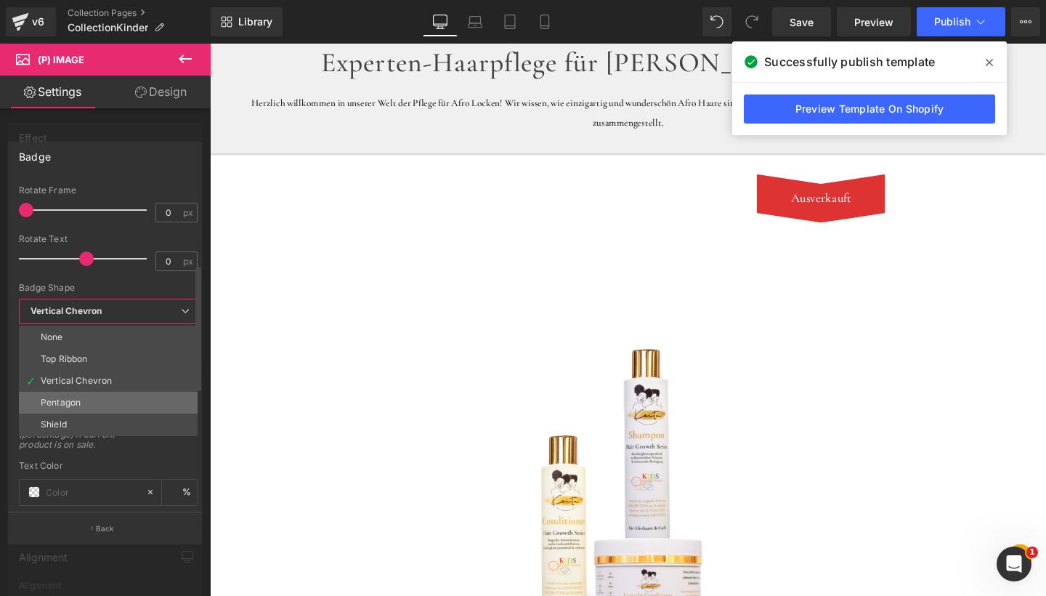
click at [94, 399] on li "Pentagon" at bounding box center [108, 402] width 179 height 22
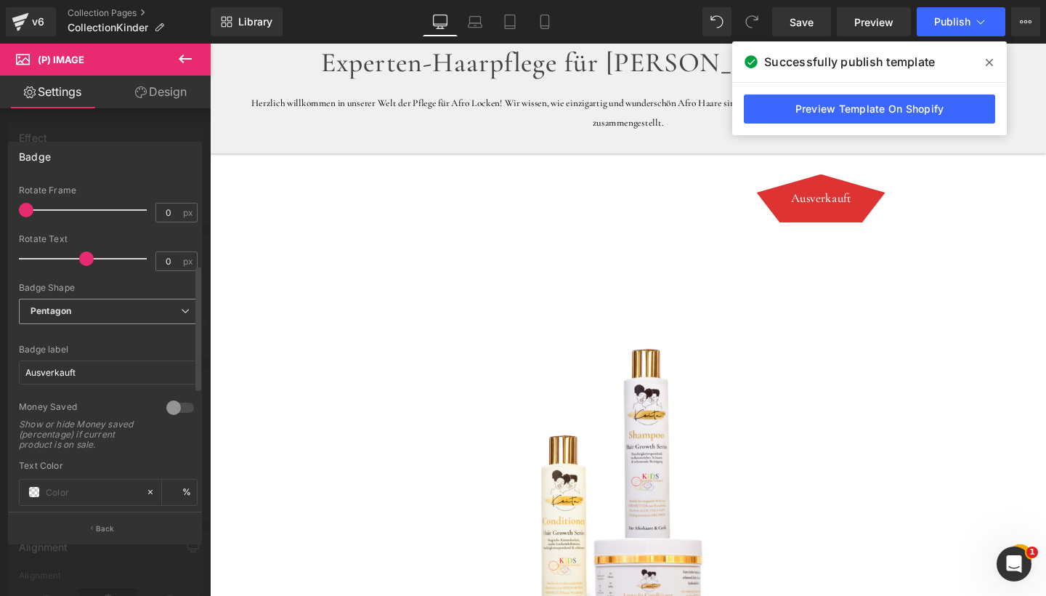
click at [164, 315] on span "Pentagon" at bounding box center [108, 311] width 179 height 25
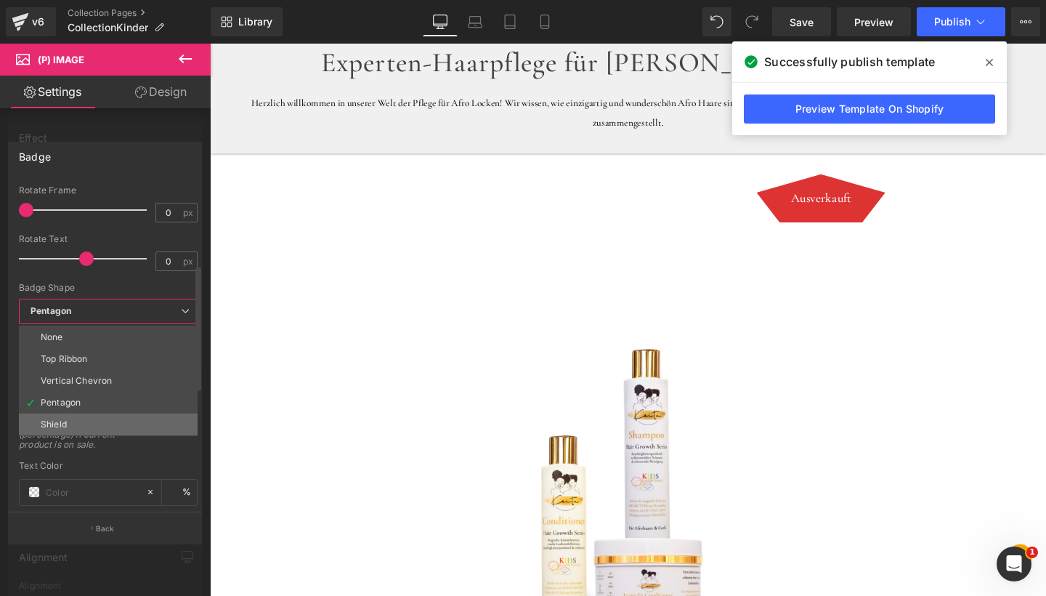
click at [81, 421] on li "Shield" at bounding box center [108, 424] width 179 height 22
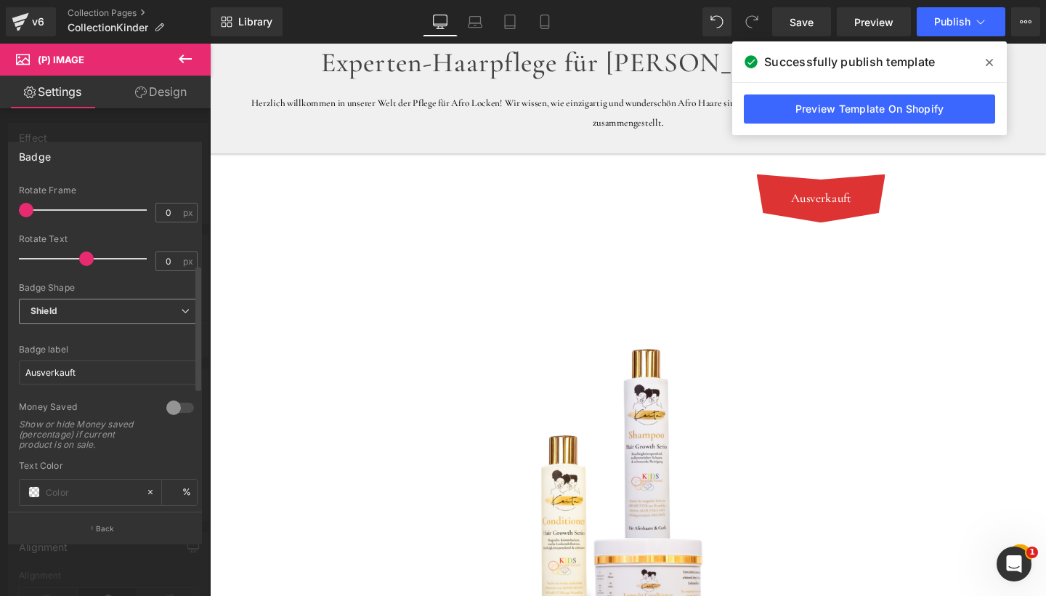
click at [128, 314] on span "Shield" at bounding box center [108, 311] width 179 height 25
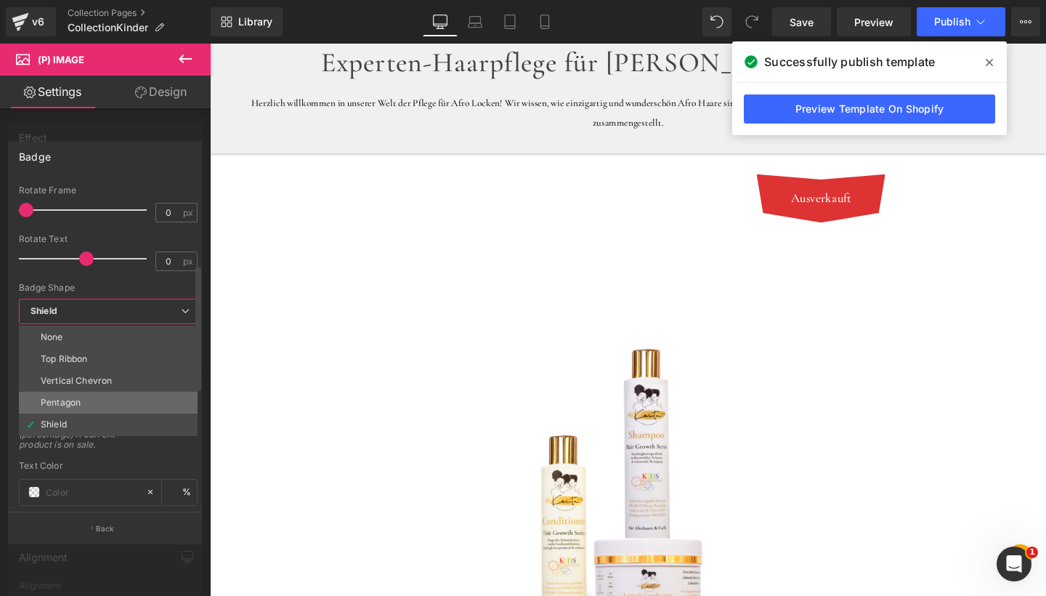
click at [90, 398] on li "Pentagon" at bounding box center [108, 402] width 179 height 22
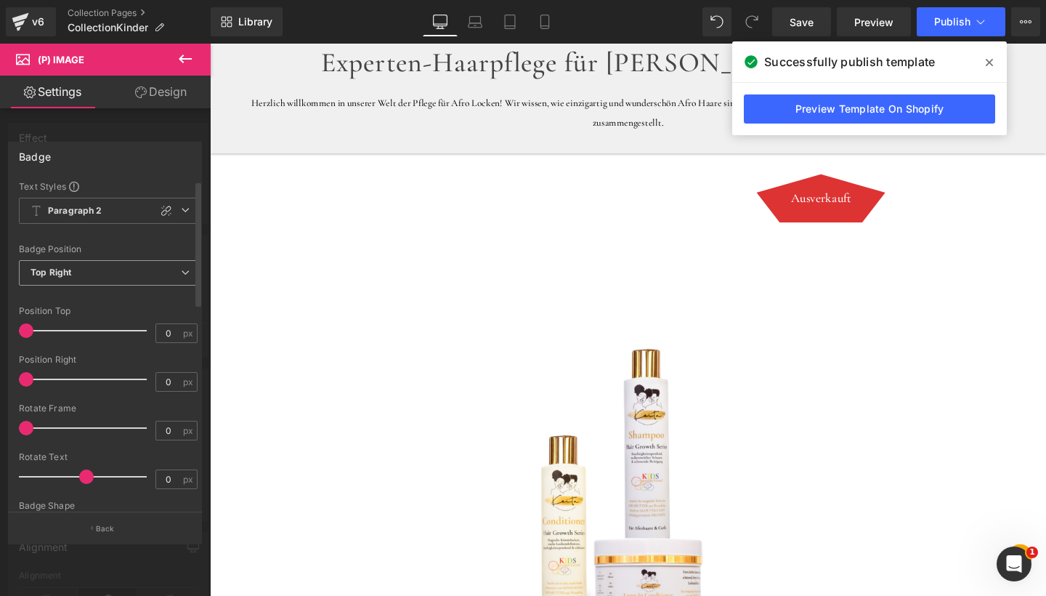
scroll to position [0, 0]
click at [131, 269] on span "Top Right" at bounding box center [108, 272] width 179 height 25
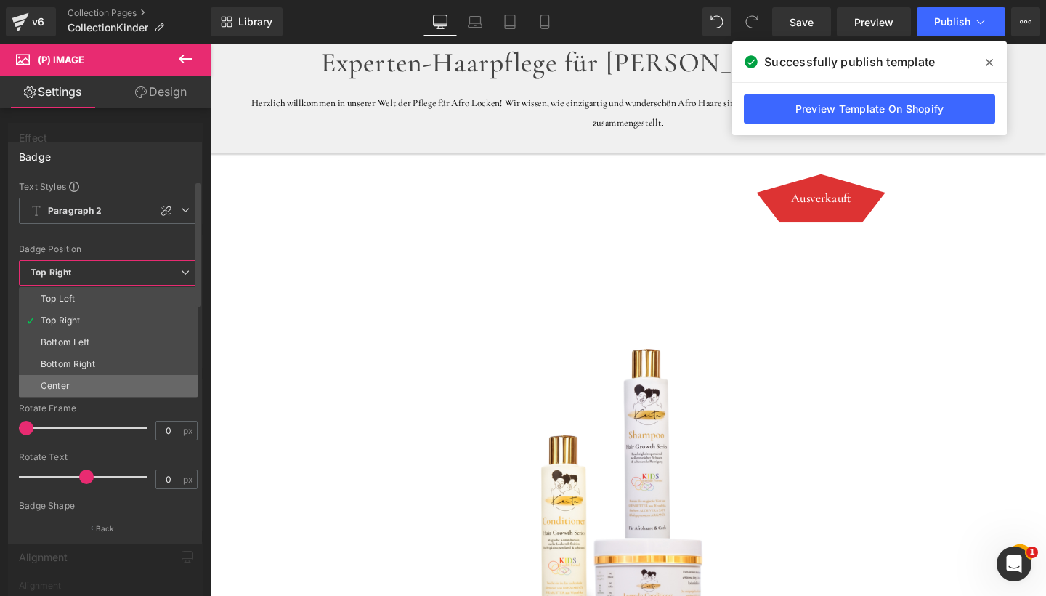
click at [78, 384] on li "Center" at bounding box center [108, 386] width 179 height 22
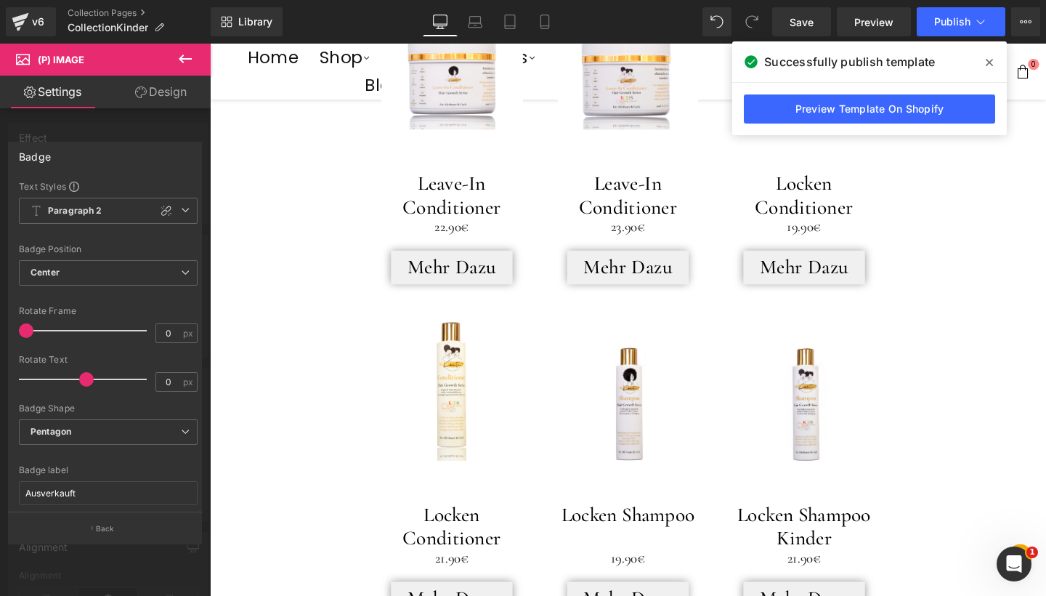
scroll to position [2050, 0]
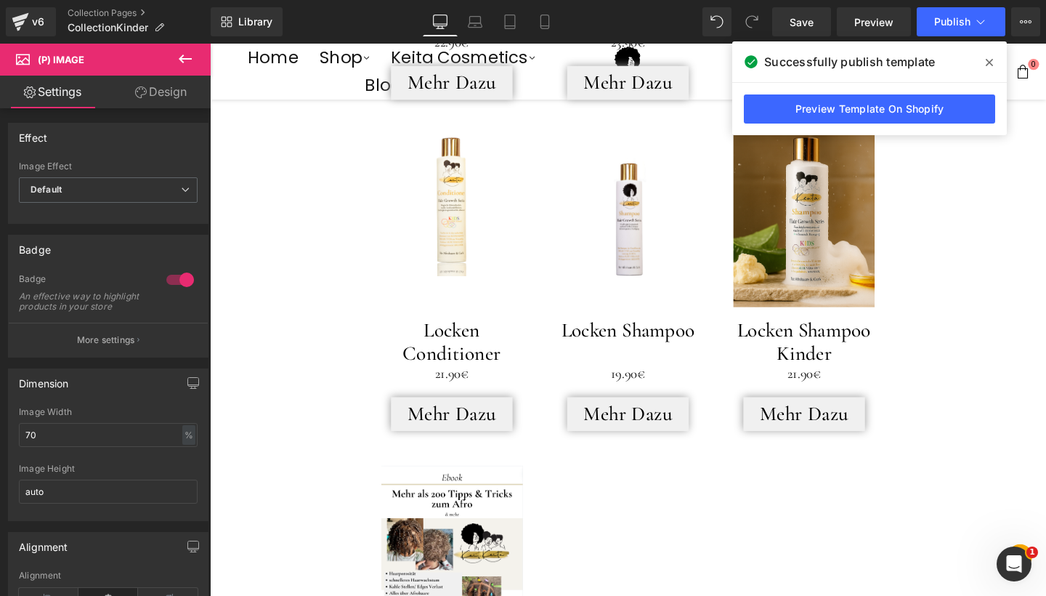
click at [827, 262] on body "Kostenloser Versand (DE) Home Shop Ganzes Sortiment Pflege für Kinder Pflege fü…" at bounding box center [649, 71] width 879 height 4156
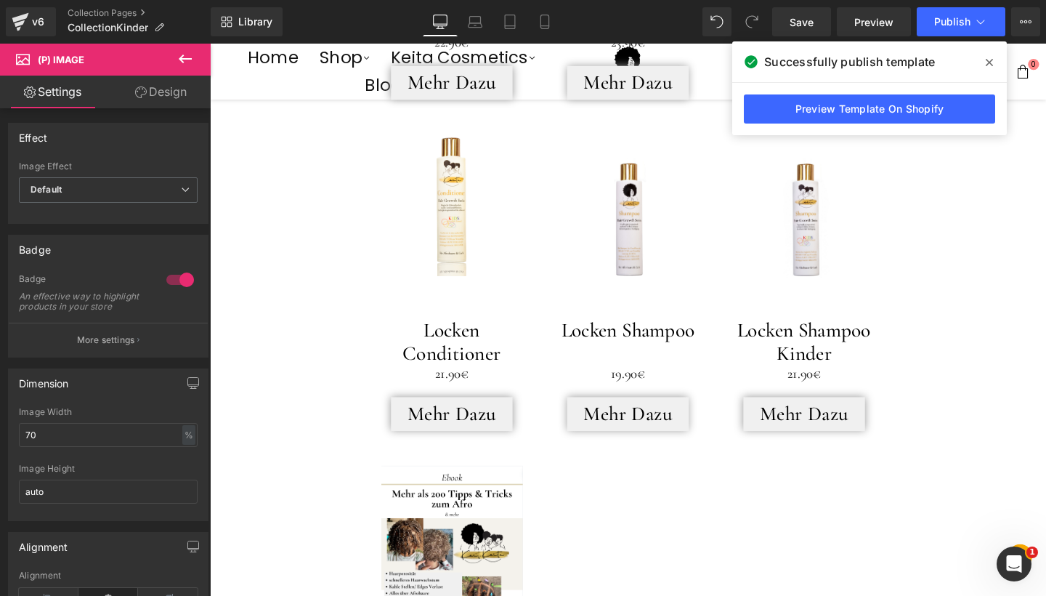
click at [841, 221] on span "(P) Image" at bounding box center [834, 229] width 44 height 17
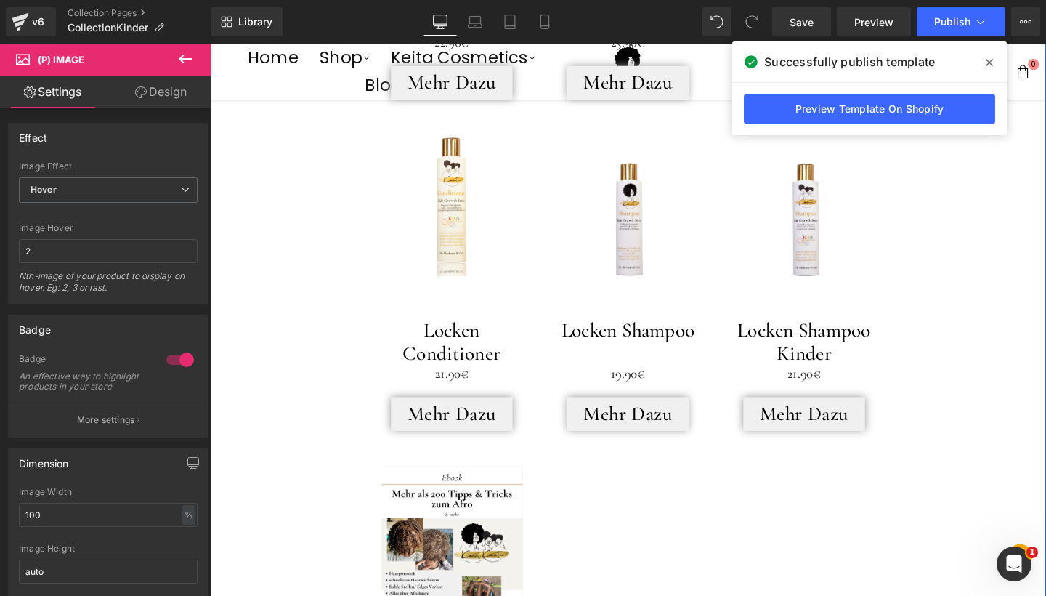
click at [991, 62] on icon at bounding box center [989, 62] width 7 height 7
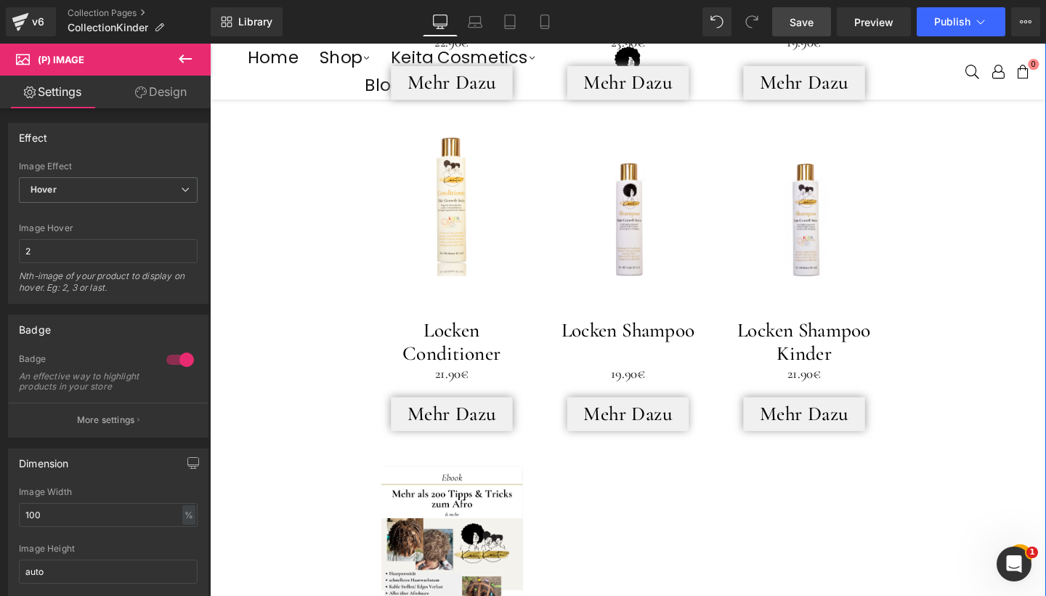
click at [809, 21] on span "Save" at bounding box center [801, 22] width 24 height 15
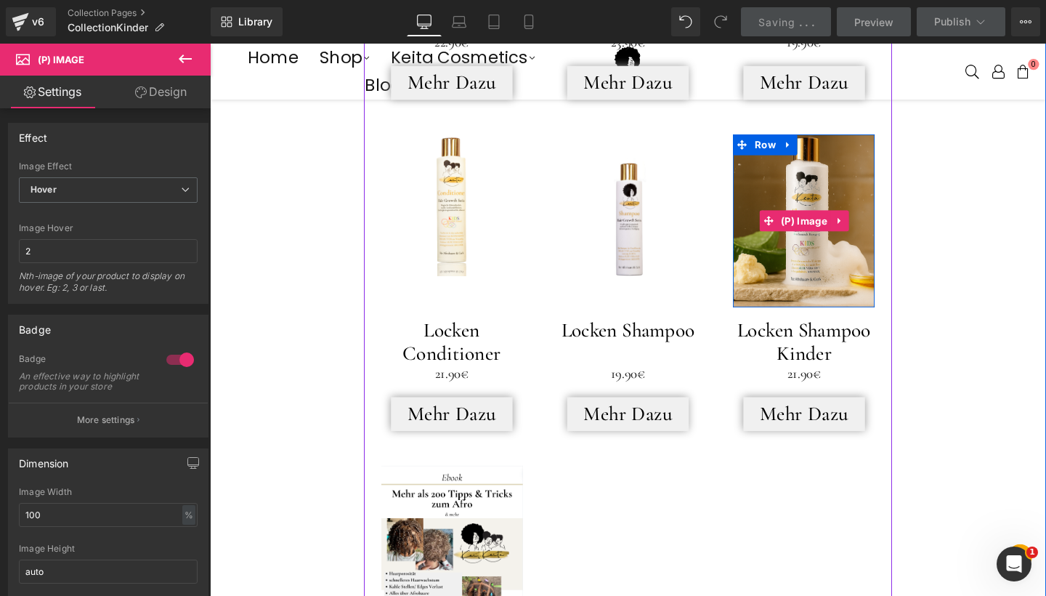
click at [840, 262] on img at bounding box center [834, 230] width 149 height 182
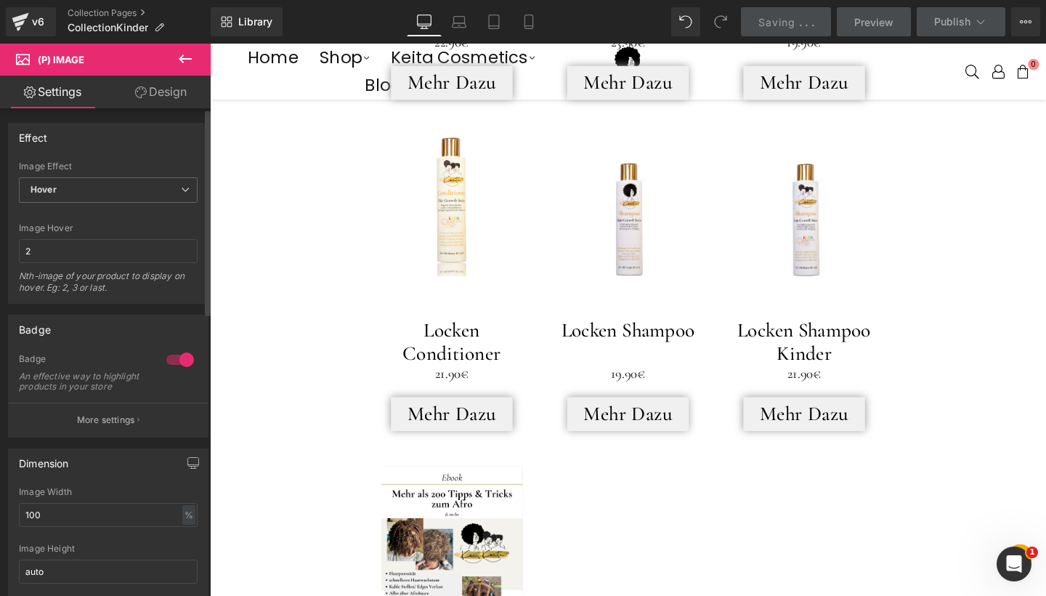
click at [173, 358] on div at bounding box center [180, 359] width 35 height 23
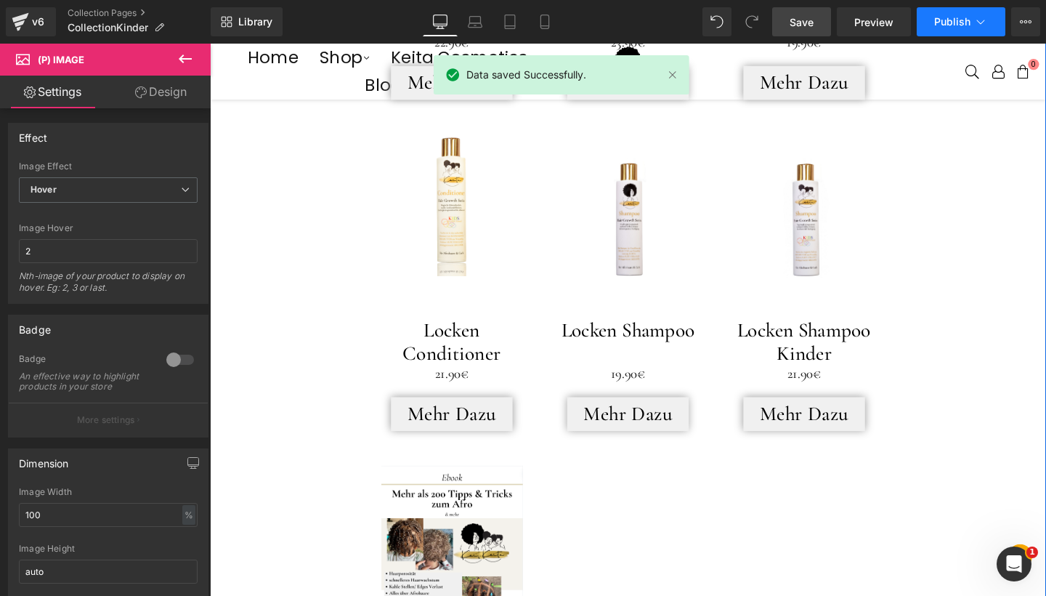
click at [969, 17] on span "Publish" at bounding box center [952, 22] width 36 height 12
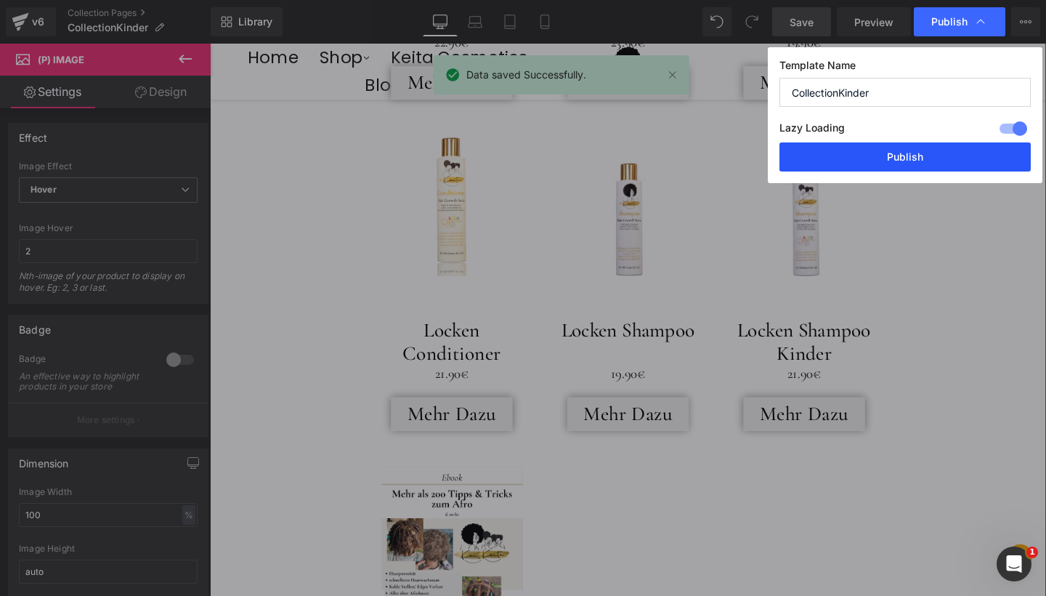
click at [889, 150] on button "Publish" at bounding box center [904, 156] width 251 height 29
